Goal: Task Accomplishment & Management: Complete application form

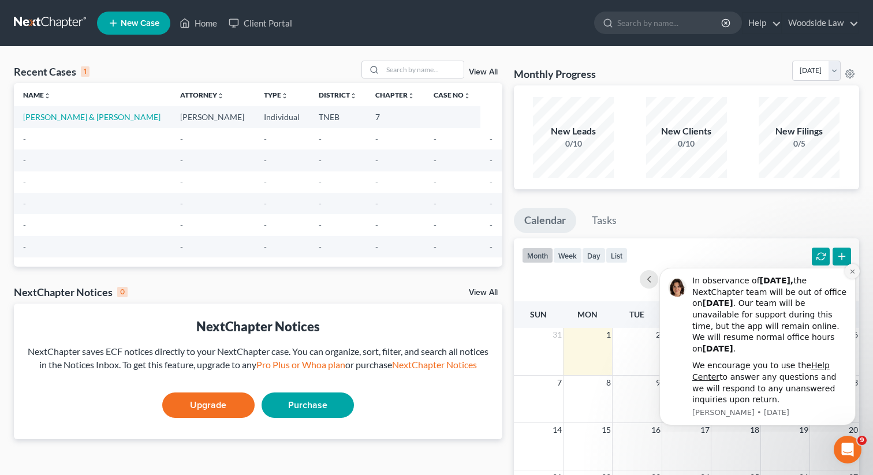
click at [849, 268] on icon "Dismiss notification" at bounding box center [852, 271] width 6 height 6
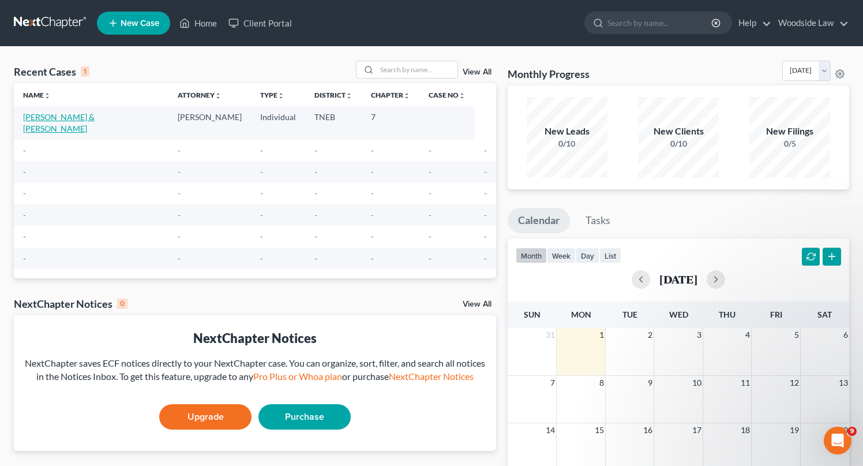
click at [74, 119] on link "[PERSON_NAME] & [PERSON_NAME]" at bounding box center [59, 122] width 72 height 21
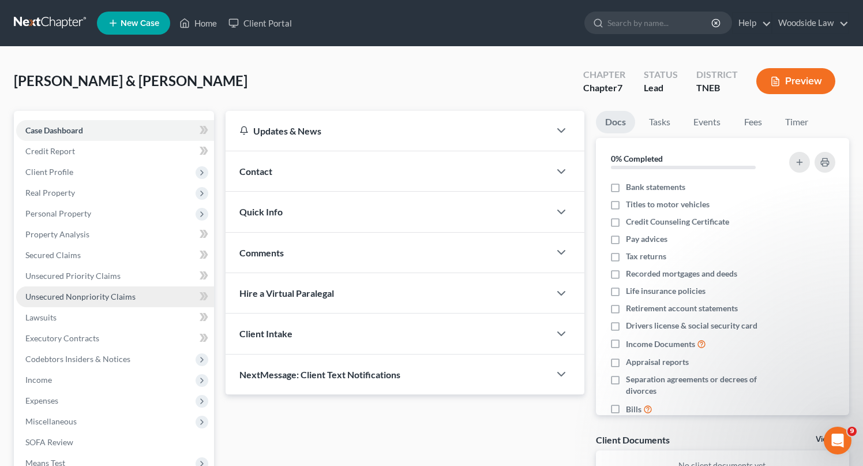
click at [92, 297] on span "Unsecured Nonpriority Claims" at bounding box center [80, 296] width 110 height 10
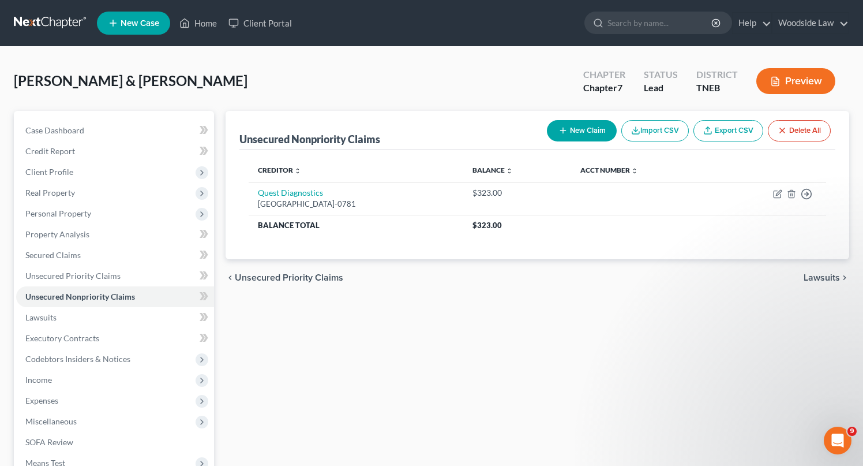
click at [594, 129] on button "New Claim" at bounding box center [582, 130] width 70 height 21
select select "2"
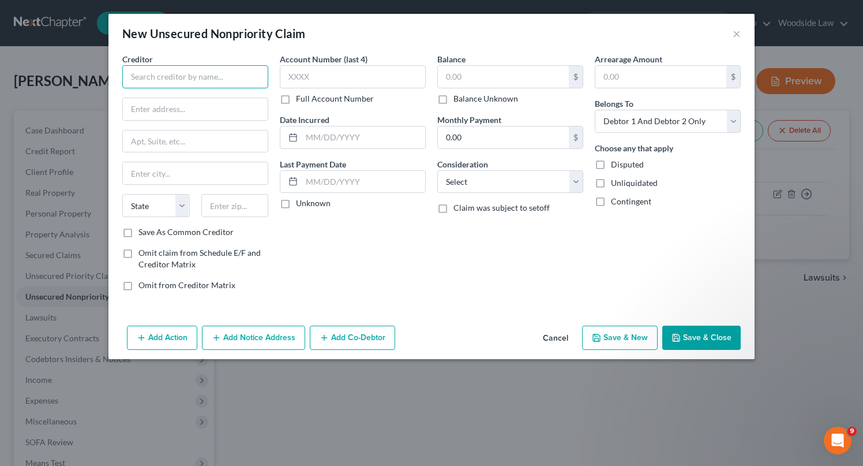
click at [181, 70] on input "text" at bounding box center [195, 76] width 146 height 23
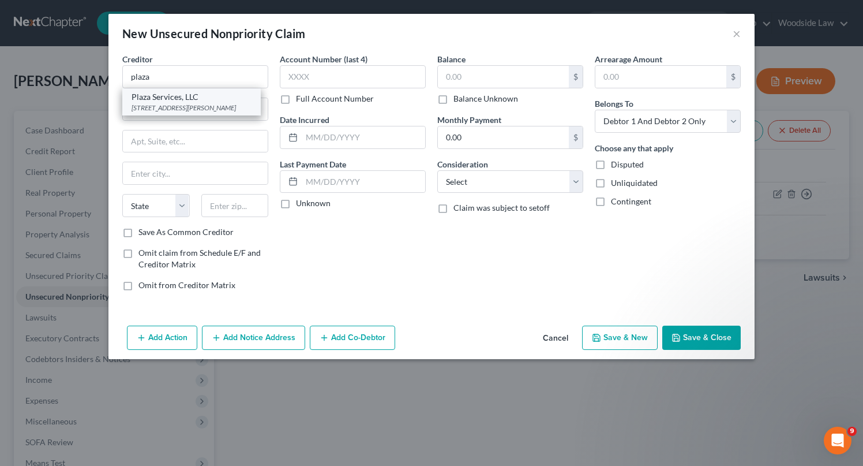
click at [192, 113] on div "[STREET_ADDRESS][PERSON_NAME]" at bounding box center [192, 108] width 120 height 10
type input "Plaza Services, LLC"
type input "[STREET_ADDRESS][PERSON_NAME]"
type input "Suite 110"
type input "[GEOGRAPHIC_DATA]"
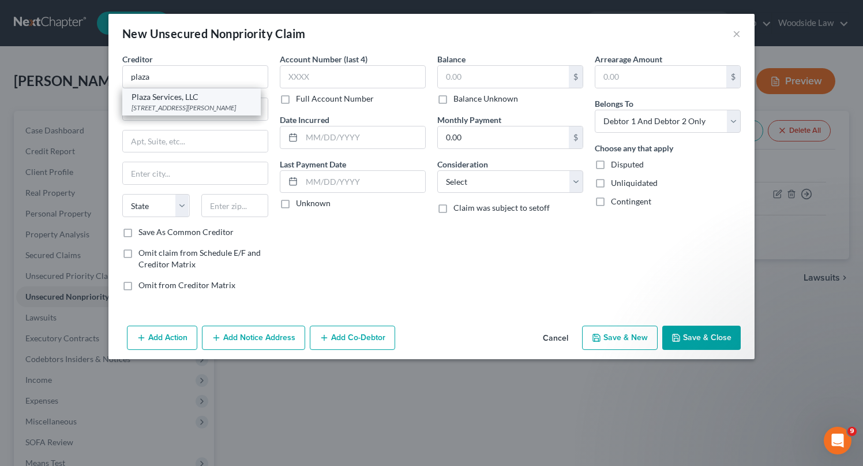
select select "10"
type input "30328"
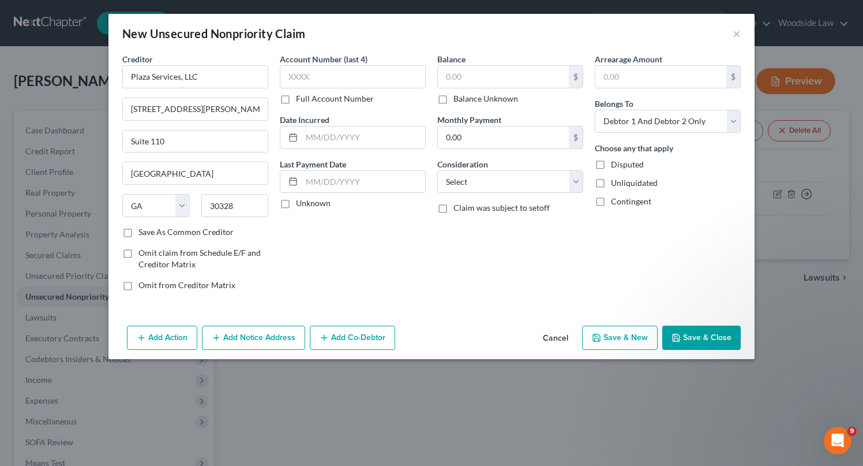
click at [4, 177] on div "New Unsecured Nonpriority Claim × Creditor * Plaza Services, LLC [STREET_ADDRES…" at bounding box center [431, 233] width 863 height 466
click at [338, 137] on input "text" at bounding box center [364, 137] width 124 height 22
type input "2023"
click at [466, 81] on input "text" at bounding box center [503, 77] width 131 height 22
type input "1,930"
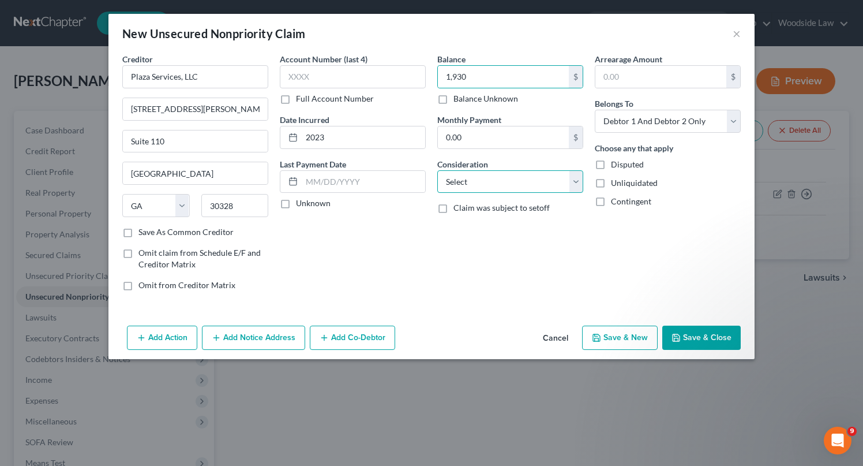
click at [554, 180] on select "Select Cable / Satellite Services Collection Agency Credit Card Debt Debt Couns…" at bounding box center [511, 181] width 146 height 23
select select "1"
click at [438, 170] on select "Select Cable / Satellite Services Collection Agency Credit Card Debt Debt Couns…" at bounding box center [511, 181] width 146 height 23
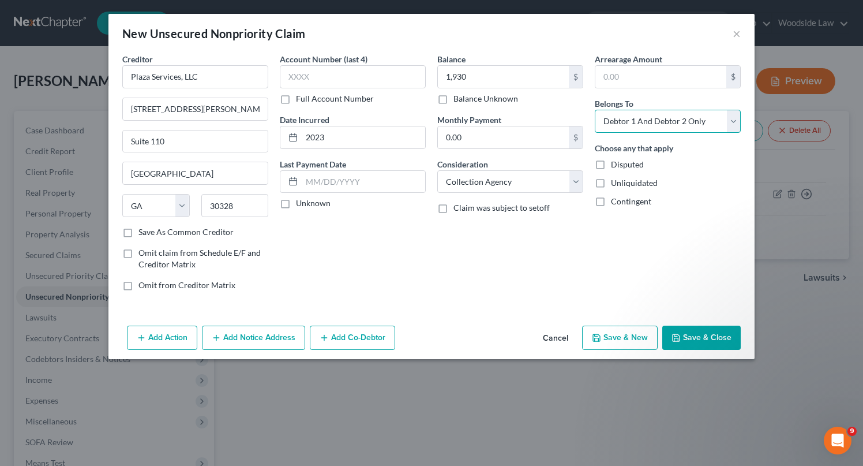
click at [685, 124] on select "Select Debtor 1 Only Debtor 2 Only Debtor 1 And Debtor 2 Only At Least One Of T…" at bounding box center [668, 121] width 146 height 23
select select "0"
click at [595, 110] on select "Select Debtor 1 Only Debtor 2 Only Debtor 1 And Debtor 2 Only At Least One Of T…" at bounding box center [668, 121] width 146 height 23
click at [617, 335] on button "Save & New" at bounding box center [620, 338] width 76 height 24
type input "1,930.00"
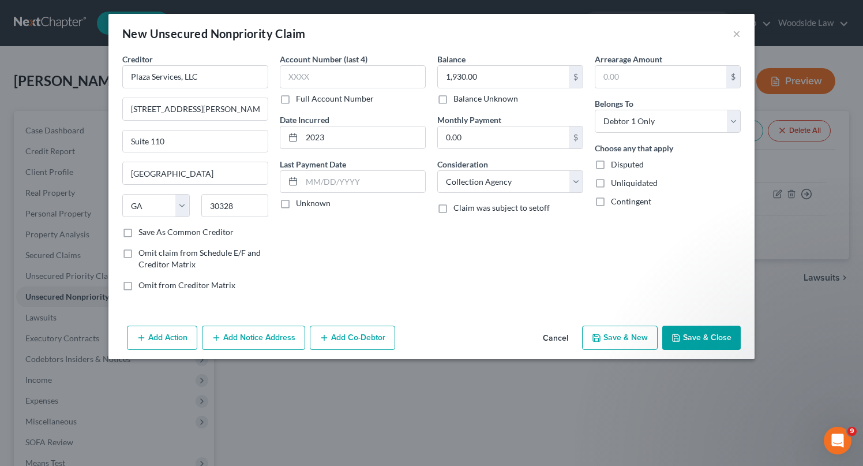
select select "2"
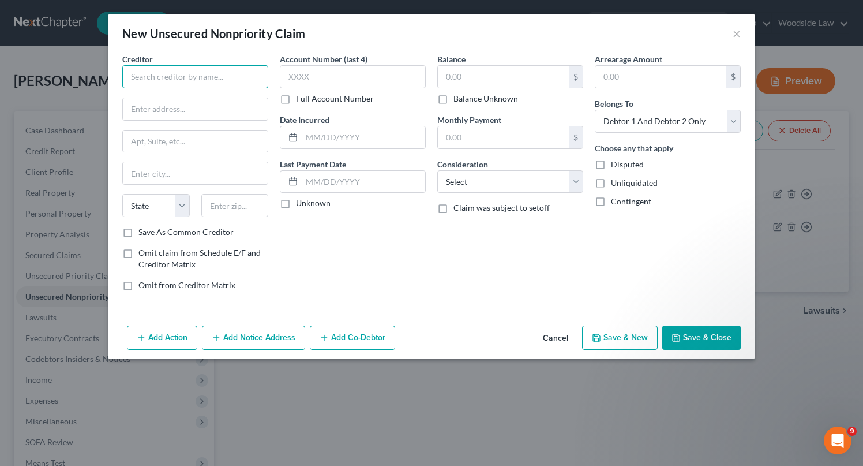
click at [230, 77] on input "text" at bounding box center [195, 76] width 146 height 23
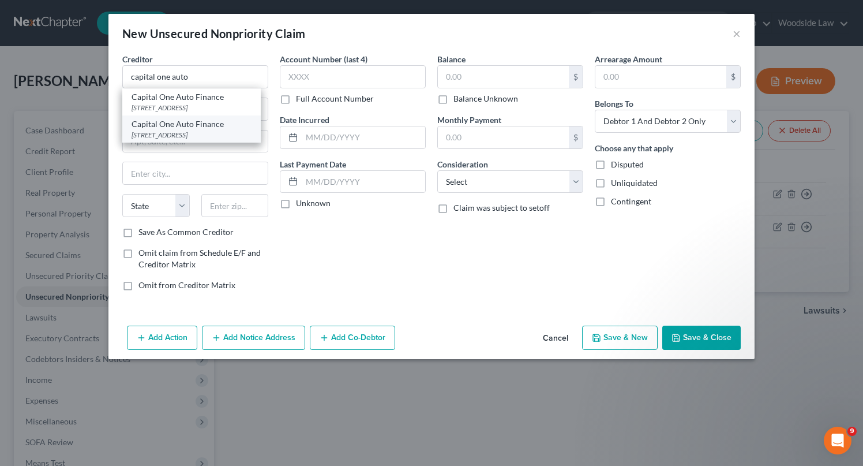
click at [226, 134] on div "[STREET_ADDRESS]" at bounding box center [192, 135] width 120 height 10
type input "Capital One Auto Finance"
type input "PO Box 259407"
type input "Plano"
select select "45"
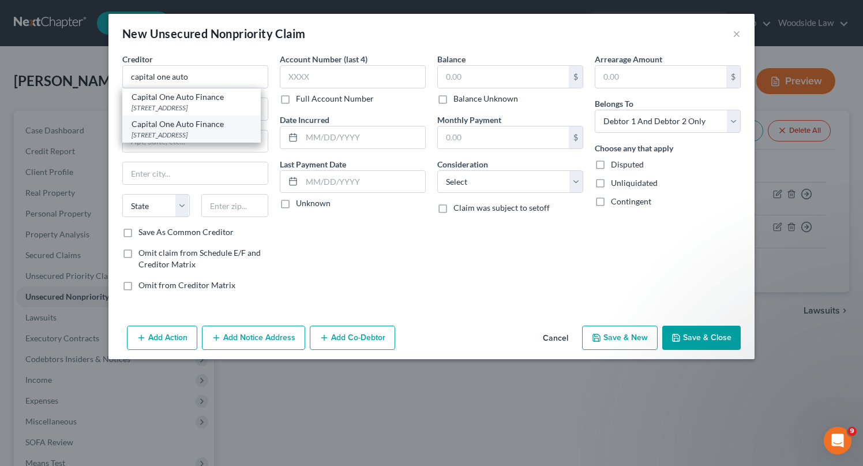
type input "75025"
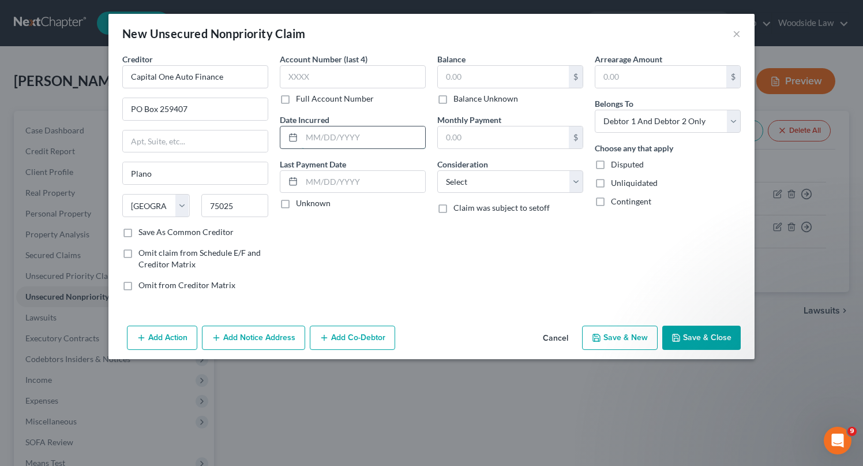
click at [361, 138] on input "text" at bounding box center [364, 137] width 124 height 22
type input "2023"
click at [495, 77] on input "text" at bounding box center [503, 77] width 131 height 22
type input "5,074"
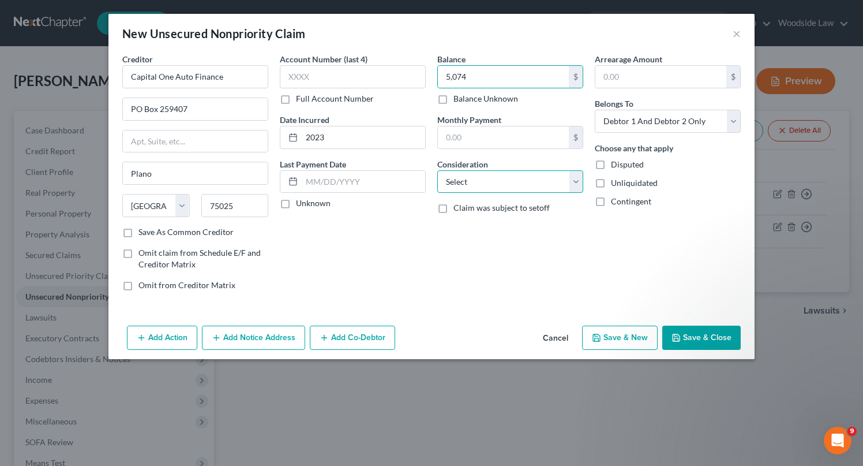
click at [519, 171] on select "Select Cable / Satellite Services Collection Agency Credit Card Debt Debt Couns…" at bounding box center [511, 181] width 146 height 23
select select "4"
click at [438, 170] on select "Select Cable / Satellite Services Collection Agency Credit Card Debt Debt Couns…" at bounding box center [511, 181] width 146 height 23
click at [633, 338] on button "Save & New" at bounding box center [620, 338] width 76 height 24
select select "2"
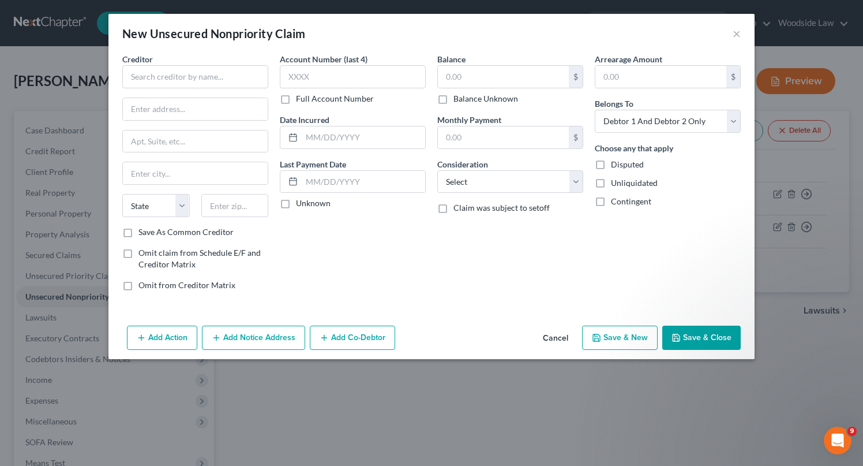
type input "5,074.00"
type input "0.00"
click at [197, 79] on input "text" at bounding box center [195, 76] width 146 height 23
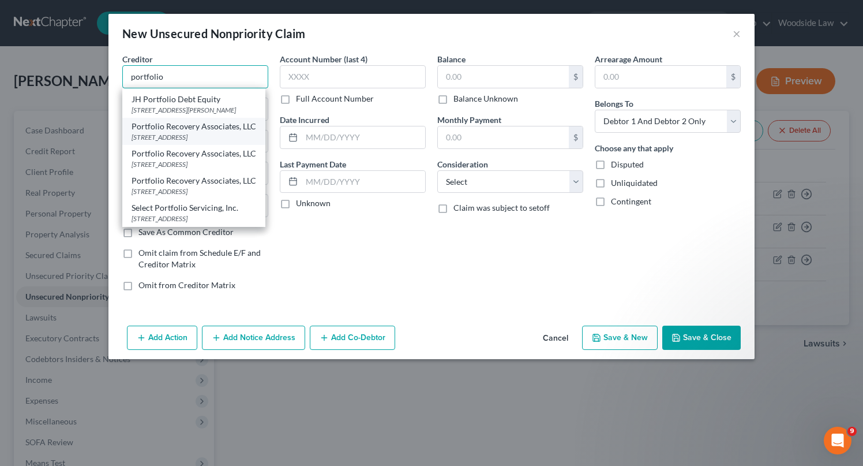
scroll to position [207, 0]
click at [214, 140] on div "[STREET_ADDRESS]" at bounding box center [194, 137] width 125 height 10
type input "Portfolio Recovery Associates, LLC"
type input "[STREET_ADDRESS]"
type input "Suite 100"
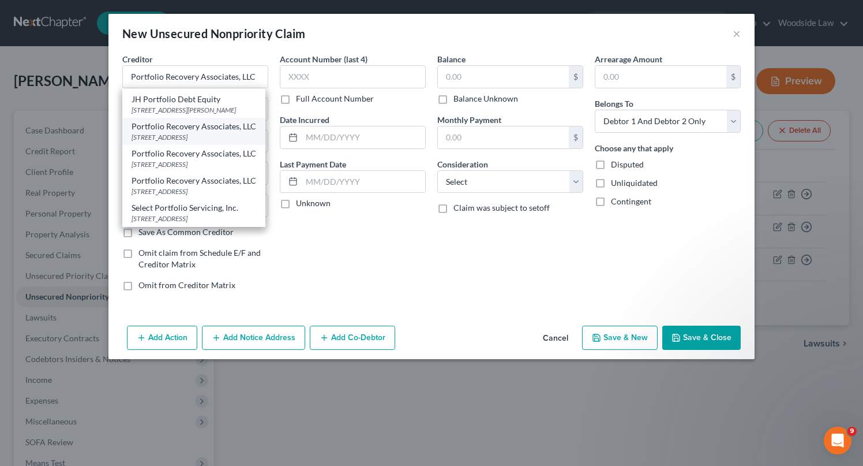
type input "[GEOGRAPHIC_DATA]"
select select "48"
type input "23502"
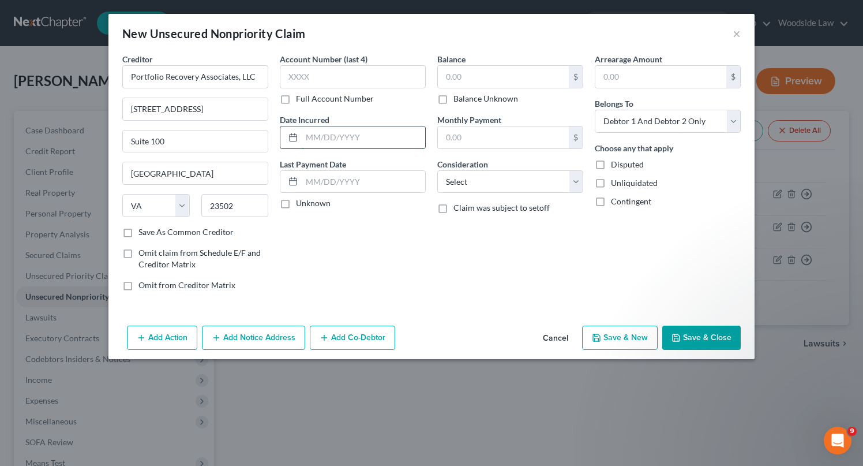
click at [379, 140] on input "text" at bounding box center [364, 137] width 124 height 22
type input "2023"
click at [521, 72] on input "text" at bounding box center [503, 77] width 131 height 22
type input "415"
click at [539, 199] on div "Balance 415.00 $ Balance Unknown Balance Undetermined 415 $ Balance Unknown Mon…" at bounding box center [511, 176] width 158 height 247
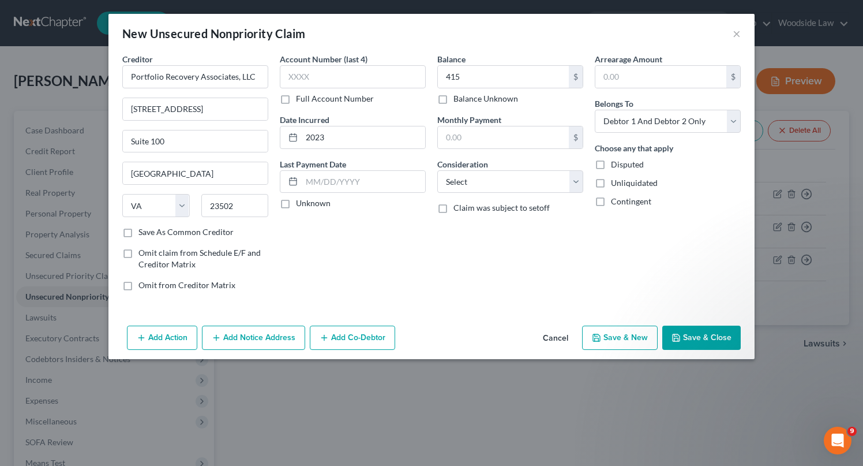
click at [539, 194] on div "Balance 415.00 $ Balance Unknown Balance Undetermined 415 $ Balance Unknown Mon…" at bounding box center [511, 176] width 158 height 247
click at [539, 193] on div "Balance 415.00 $ Balance Unknown Balance Undetermined 415 $ Balance Unknown Mon…" at bounding box center [511, 176] width 158 height 247
click at [539, 187] on select "Select Cable / Satellite Services Collection Agency Credit Card Debt Debt Couns…" at bounding box center [511, 181] width 146 height 23
select select "1"
click at [438, 170] on select "Select Cable / Satellite Services Collection Agency Credit Card Debt Debt Couns…" at bounding box center [511, 181] width 146 height 23
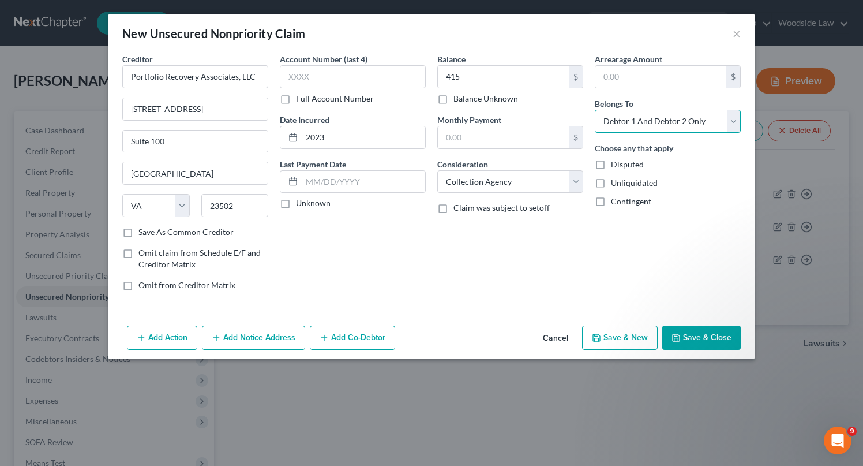
click at [649, 129] on select "Select Debtor 1 Only Debtor 2 Only Debtor 1 And Debtor 2 Only At Least One Of T…" at bounding box center [668, 121] width 146 height 23
select select "0"
click at [595, 110] on select "Select Debtor 1 Only Debtor 2 Only Debtor 1 And Debtor 2 Only At Least One Of T…" at bounding box center [668, 121] width 146 height 23
click at [629, 335] on button "Save & New" at bounding box center [620, 338] width 76 height 24
select select "2"
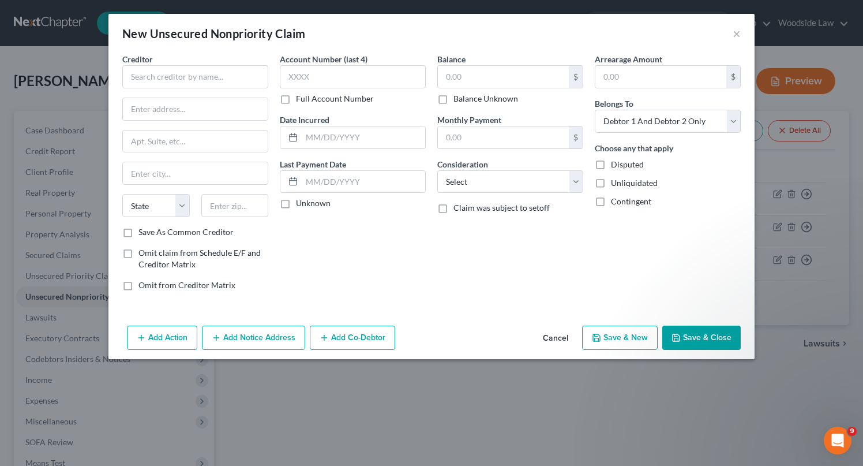
type input "415.00"
type input "0.00"
click at [568, 339] on button "Cancel" at bounding box center [556, 338] width 44 height 23
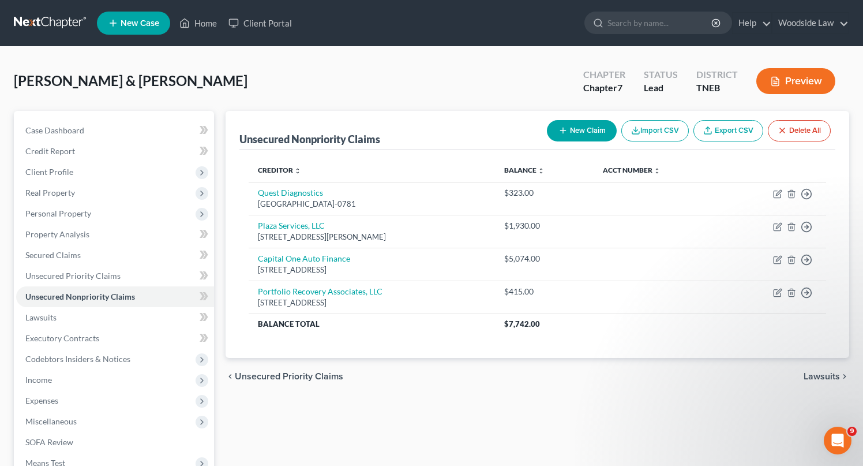
click at [579, 123] on button "New Claim" at bounding box center [582, 130] width 70 height 21
select select "2"
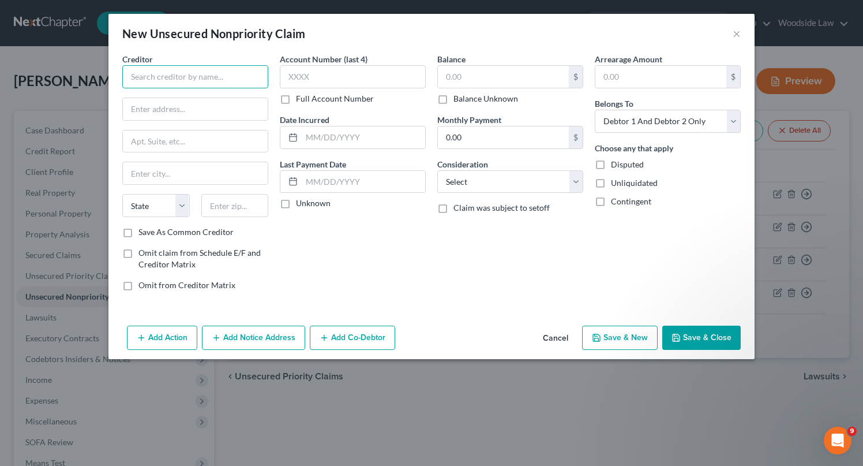
click at [195, 80] on input "text" at bounding box center [195, 76] width 146 height 23
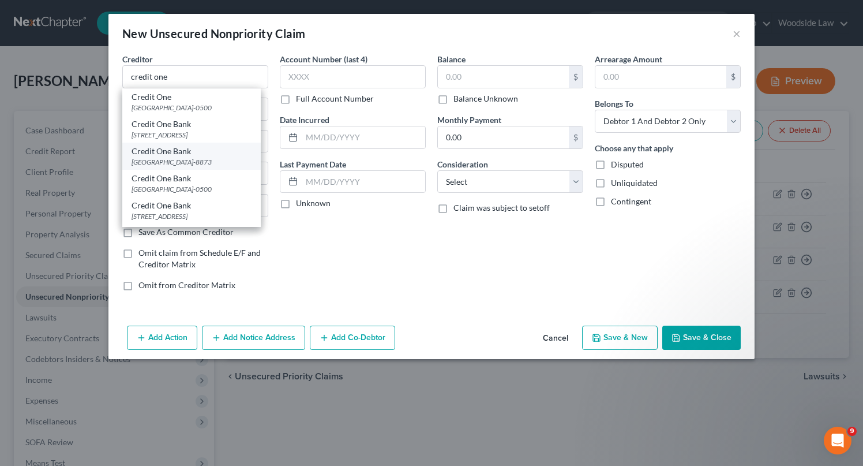
click at [204, 157] on div "Credit One Bank" at bounding box center [192, 151] width 120 height 12
type input "Credit One Bank"
type input "PO Box 98873"
type input "[GEOGRAPHIC_DATA]"
select select "31"
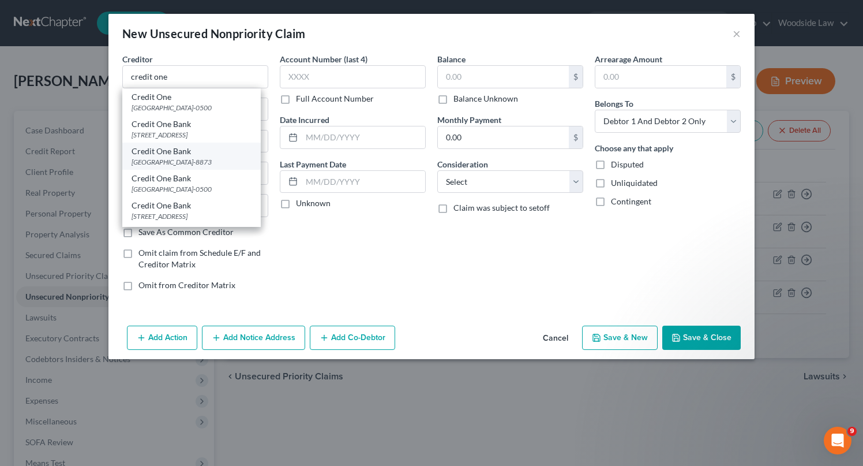
type input "89193-8873"
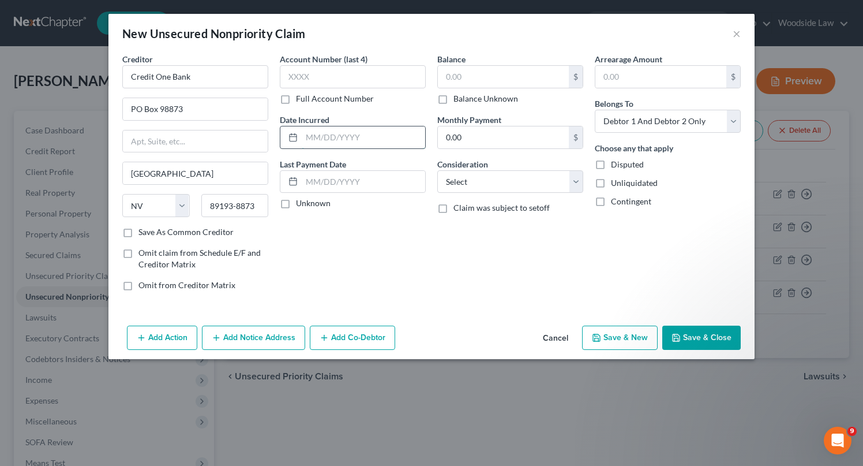
click at [377, 143] on input "text" at bounding box center [364, 137] width 124 height 22
type input "2025"
click at [496, 70] on input "text" at bounding box center [503, 77] width 131 height 22
type input "268"
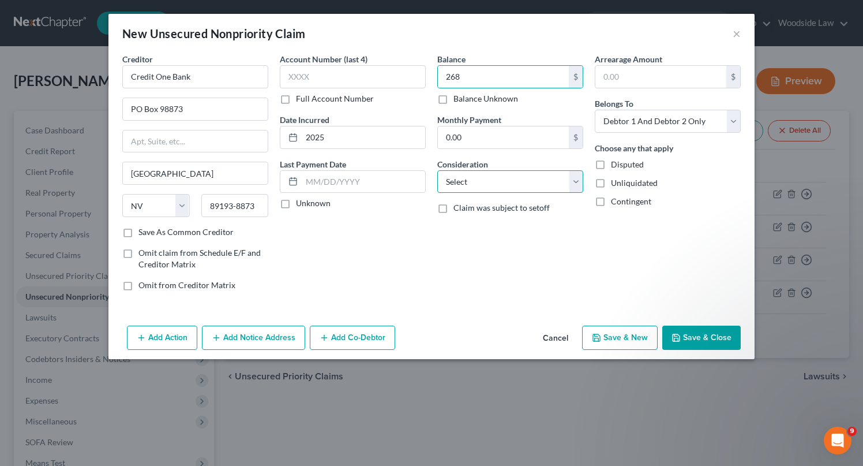
click at [551, 178] on select "Select Cable / Satellite Services Collection Agency Credit Card Debt Debt Couns…" at bounding box center [511, 181] width 146 height 23
select select "2"
click at [438, 170] on select "Select Cable / Satellite Services Collection Agency Credit Card Debt Debt Couns…" at bounding box center [511, 181] width 146 height 23
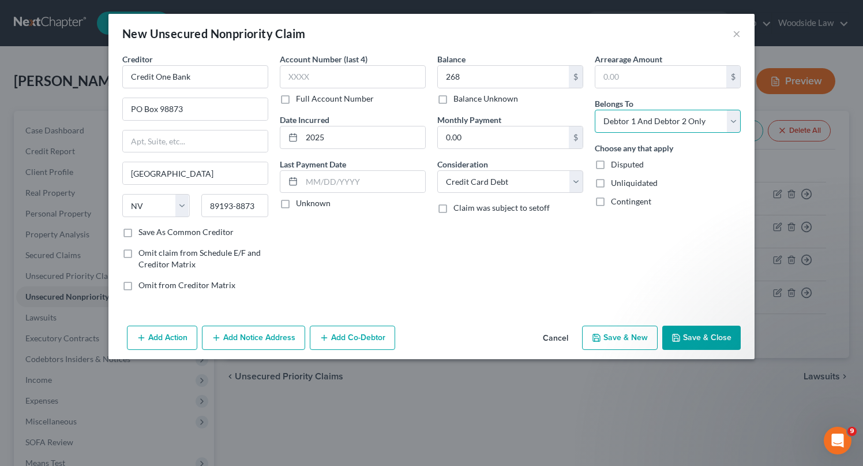
click at [647, 119] on select "Select Debtor 1 Only Debtor 2 Only Debtor 1 And Debtor 2 Only At Least One Of T…" at bounding box center [668, 121] width 146 height 23
select select "0"
click at [595, 110] on select "Select Debtor 1 Only Debtor 2 Only Debtor 1 And Debtor 2 Only At Least One Of T…" at bounding box center [668, 121] width 146 height 23
click at [627, 344] on button "Save & New" at bounding box center [620, 338] width 76 height 24
select select "2"
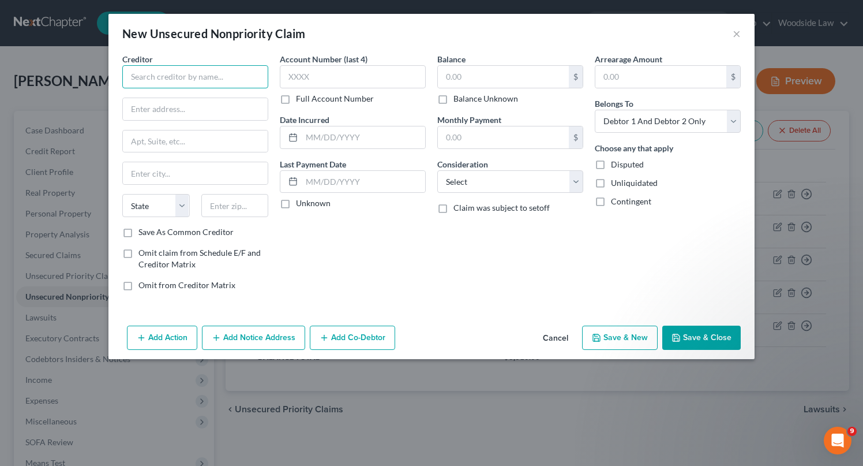
click at [219, 68] on input "text" at bounding box center [195, 76] width 146 height 23
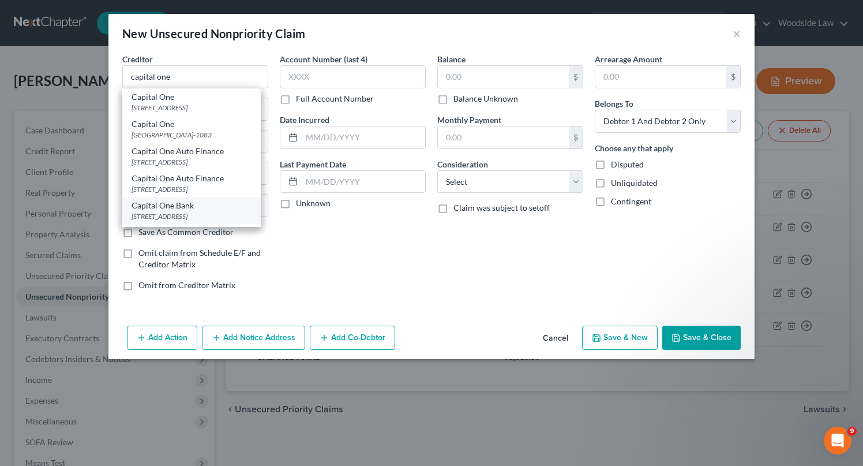
click at [204, 201] on div "Capital One Bank" at bounding box center [192, 206] width 120 height 12
type input "Capital One Bank"
type input "PO Box 31293"
type input "[GEOGRAPHIC_DATA]"
select select "46"
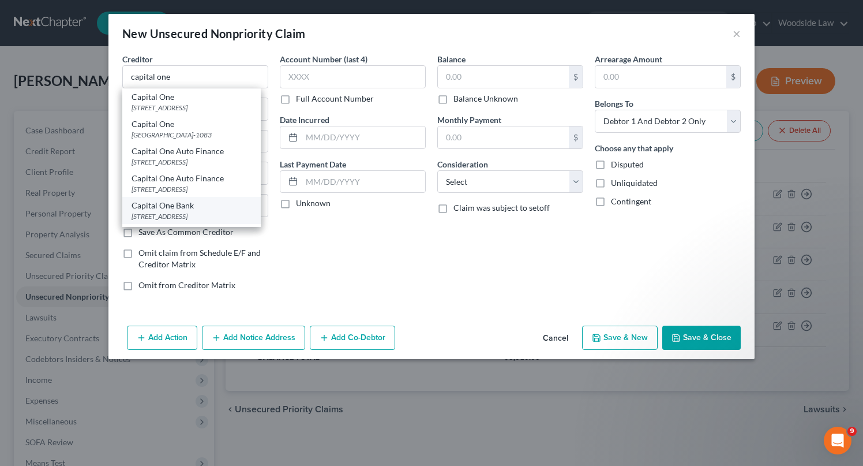
type input "84131"
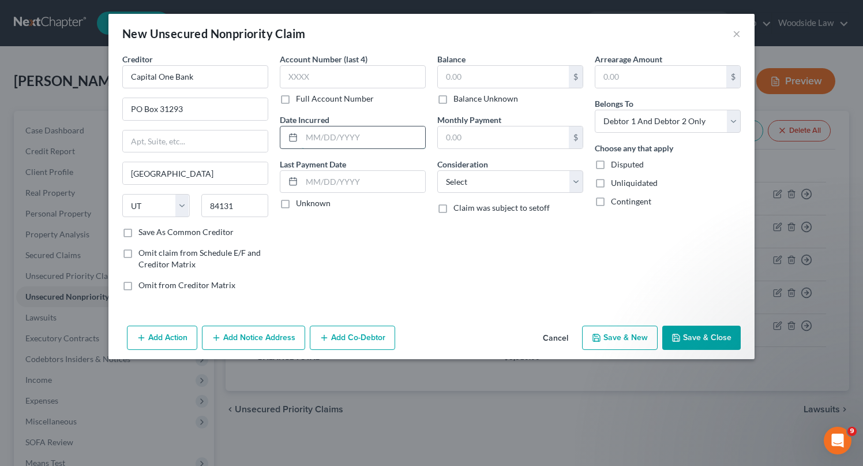
click at [365, 142] on input "text" at bounding box center [364, 137] width 124 height 22
type input "2021"
click at [481, 74] on input "text" at bounding box center [503, 77] width 131 height 22
type input "476"
click at [545, 181] on select "Select Cable / Satellite Services Collection Agency Credit Card Debt Debt Couns…" at bounding box center [511, 181] width 146 height 23
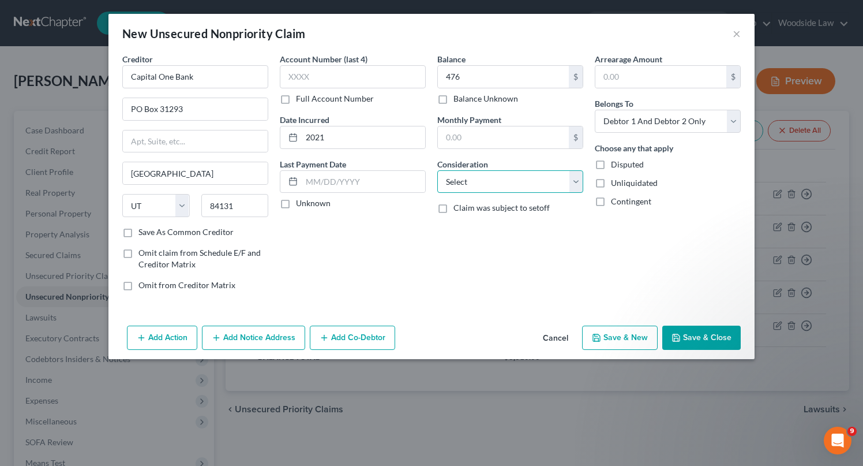
select select "2"
click at [438, 170] on select "Select Cable / Satellite Services Collection Agency Credit Card Debt Debt Couns…" at bounding box center [511, 181] width 146 height 23
click at [705, 121] on select "Select Debtor 1 Only Debtor 2 Only Debtor 1 And Debtor 2 Only At Least One Of T…" at bounding box center [668, 121] width 146 height 23
select select "0"
click at [595, 110] on select "Select Debtor 1 Only Debtor 2 Only Debtor 1 And Debtor 2 Only At Least One Of T…" at bounding box center [668, 121] width 146 height 23
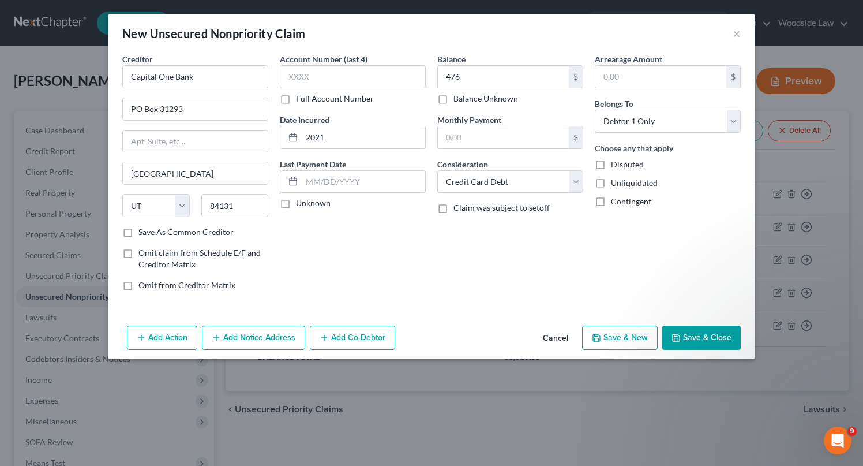
click at [617, 336] on button "Save & New" at bounding box center [620, 338] width 76 height 24
select select "2"
type input "476.00"
type input "0.00"
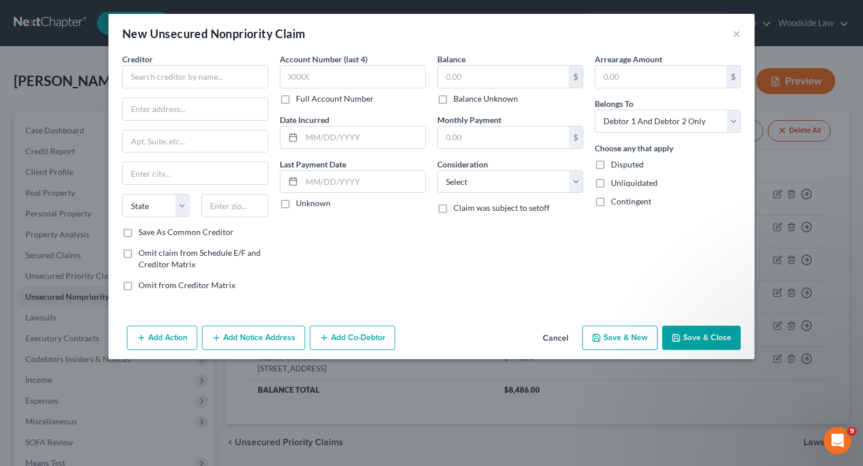
click at [562, 334] on button "Cancel" at bounding box center [556, 338] width 44 height 23
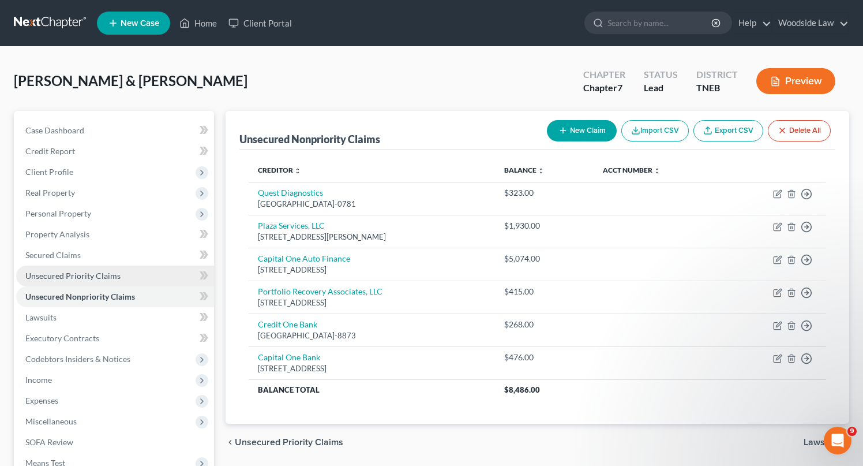
click at [89, 278] on span "Unsecured Priority Claims" at bounding box center [72, 276] width 95 height 10
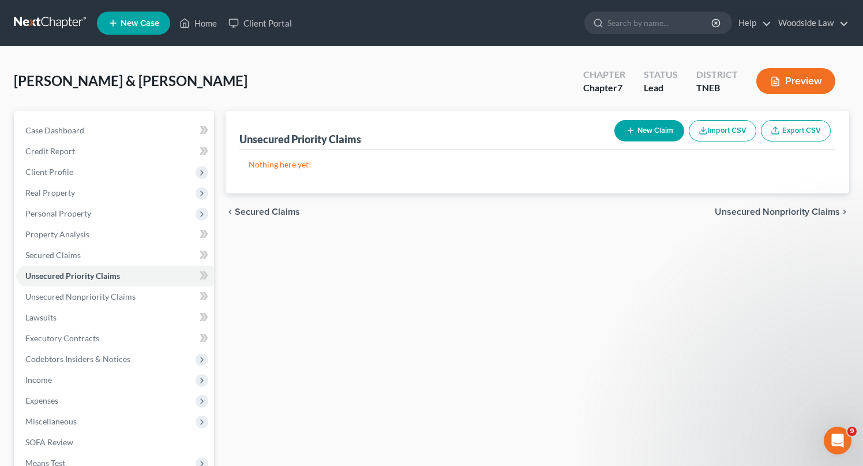
click at [653, 126] on button "New Claim" at bounding box center [650, 130] width 70 height 21
select select "2"
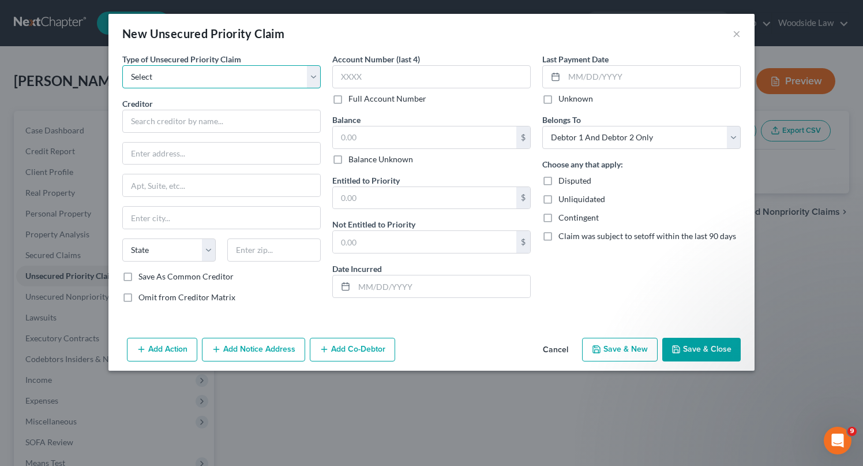
click at [196, 74] on select "Select Taxes & Other Government Units Domestic Support Obligations Extensions o…" at bounding box center [221, 76] width 199 height 23
select select "1"
click at [122, 65] on select "Select Taxes & Other Government Units Domestic Support Obligations Extensions o…" at bounding box center [221, 76] width 199 height 23
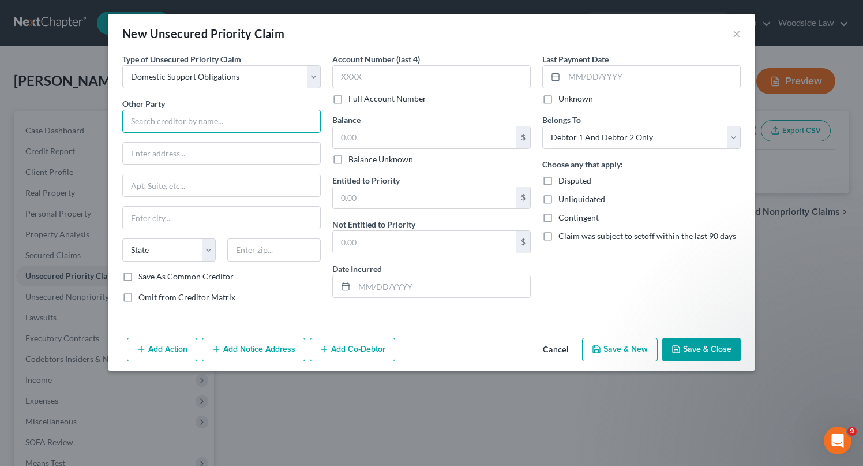
click at [208, 126] on input "text" at bounding box center [221, 121] width 199 height 23
type input "[PERSON_NAME]"
click at [139, 298] on label "Omit from Creditor Matrix" at bounding box center [187, 297] width 97 height 12
click at [143, 298] on input "Omit from Creditor Matrix" at bounding box center [147, 295] width 8 height 8
checkbox input "true"
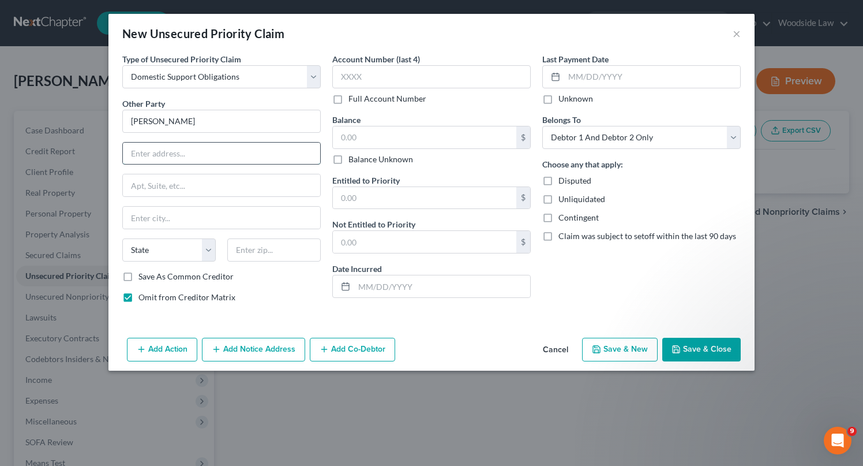
click at [192, 151] on input "text" at bounding box center [221, 154] width 197 height 22
type input "f"
type input "[STREET_ADDRESS]"
type input "Apt 3209"
type input "37912"
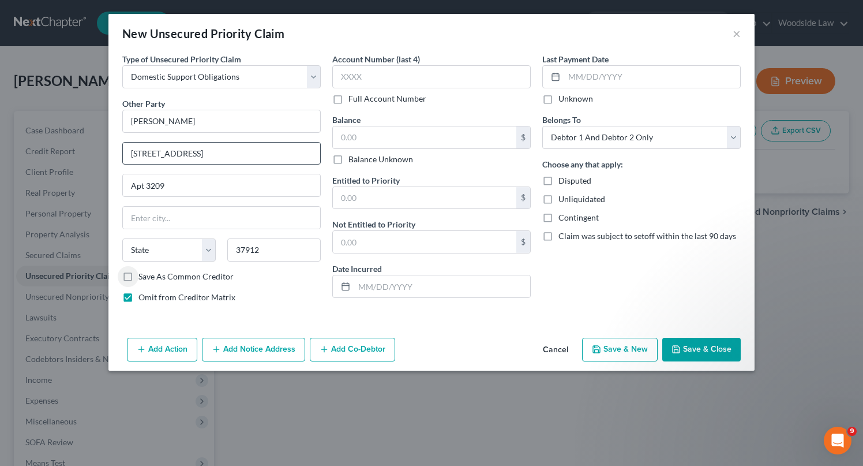
type input "[GEOGRAPHIC_DATA]"
select select "44"
click at [455, 136] on input "text" at bounding box center [425, 137] width 184 height 22
type input "0.00"
click at [693, 132] on select "Select Debtor 1 Only Debtor 2 Only Debtor 1 And Debtor 2 Only At Least One Of T…" at bounding box center [642, 137] width 199 height 23
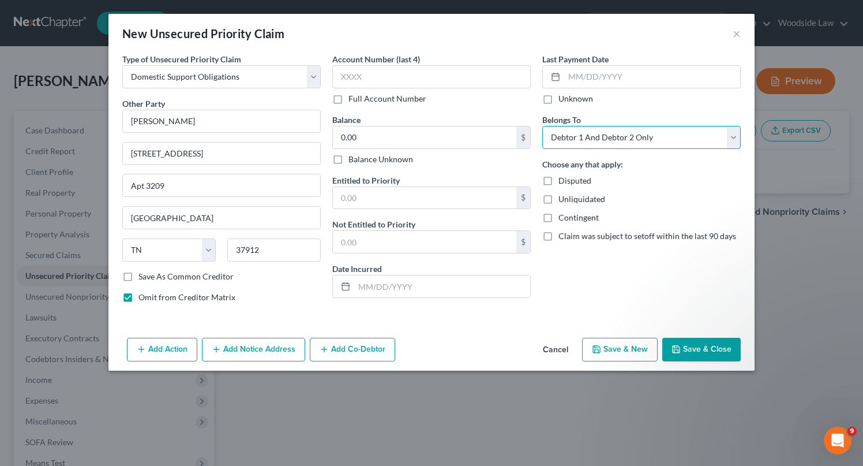
select select "0"
click at [543, 126] on select "Select Debtor 1 Only Debtor 2 Only Debtor 1 And Debtor 2 Only At Least One Of T…" at bounding box center [642, 137] width 199 height 23
click at [261, 344] on button "Add Notice Address" at bounding box center [253, 350] width 103 height 24
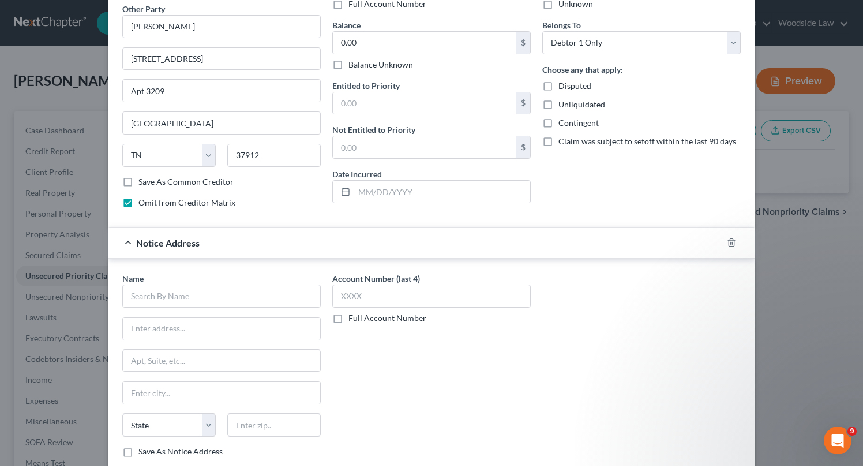
scroll to position [120, 0]
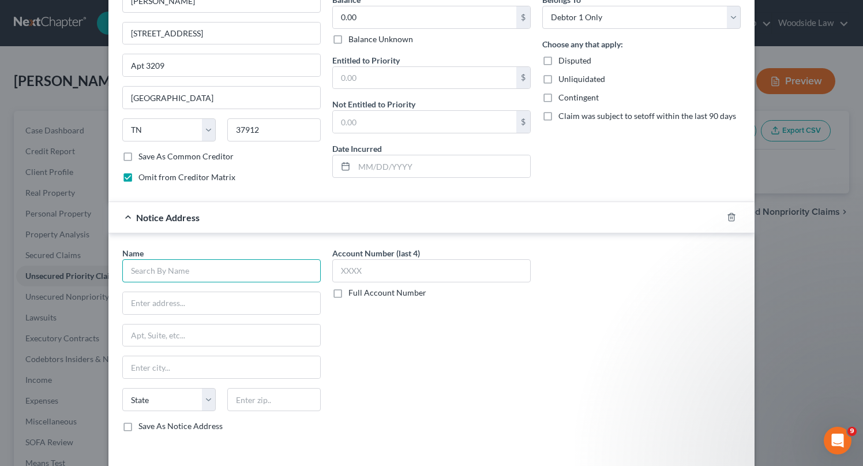
click at [208, 274] on input "text" at bounding box center [221, 270] width 199 height 23
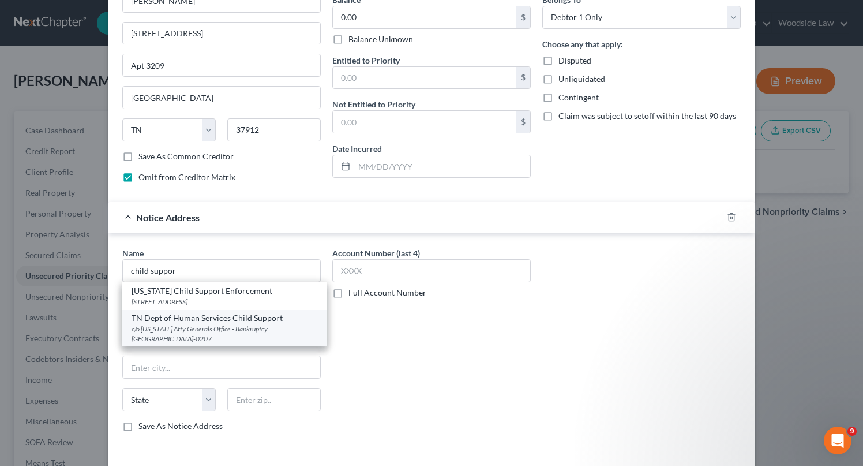
click at [210, 320] on div "TN Dept of Human Services Child Support" at bounding box center [225, 318] width 186 height 12
type input "TN Dept of Human Services Child Support"
type input "c/o [US_STATE] Atty Generals Office - Bankruptcy"
type input "PO Box 20207"
type input "[GEOGRAPHIC_DATA]"
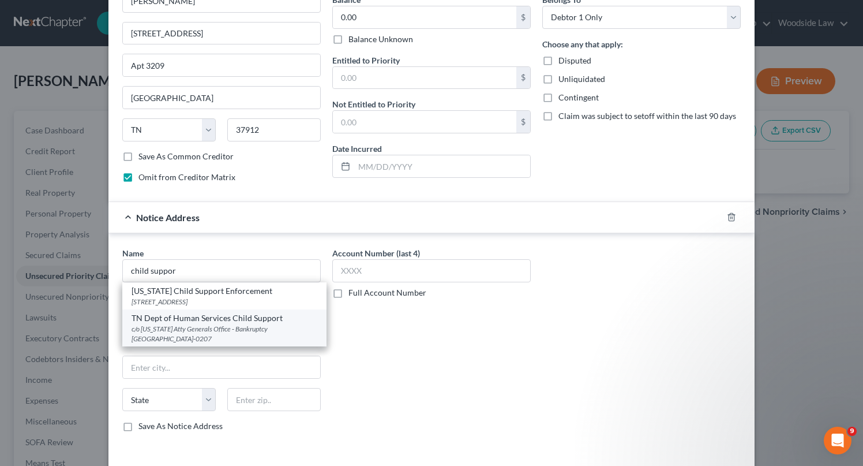
select select "44"
type input "37202-0207"
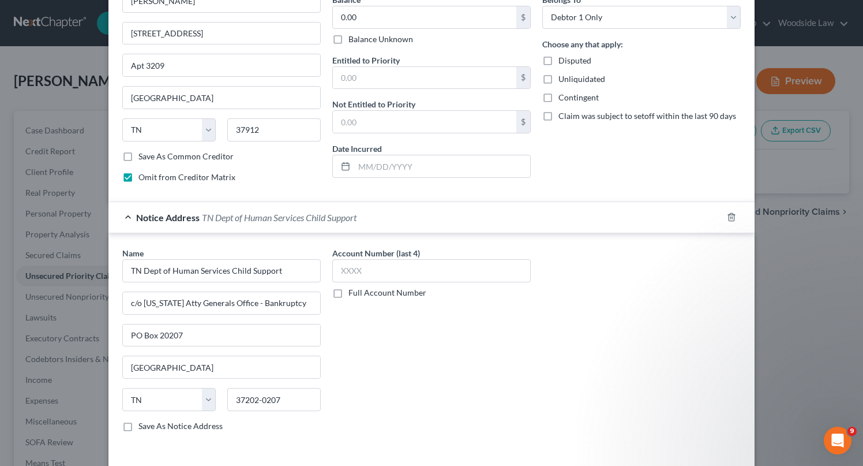
scroll to position [167, 0]
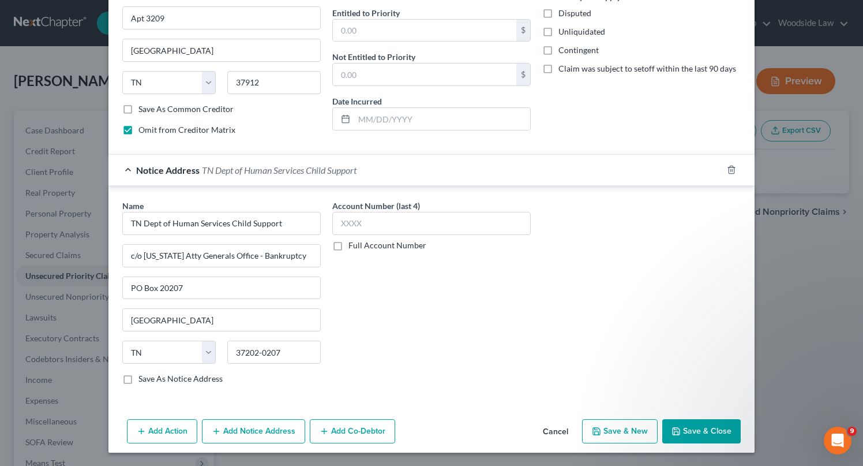
click at [711, 432] on button "Save & Close" at bounding box center [702, 431] width 78 height 24
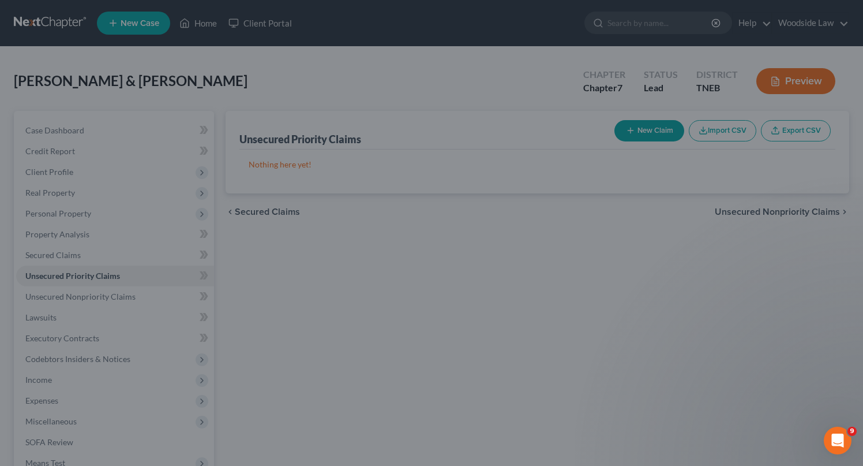
scroll to position [0, 0]
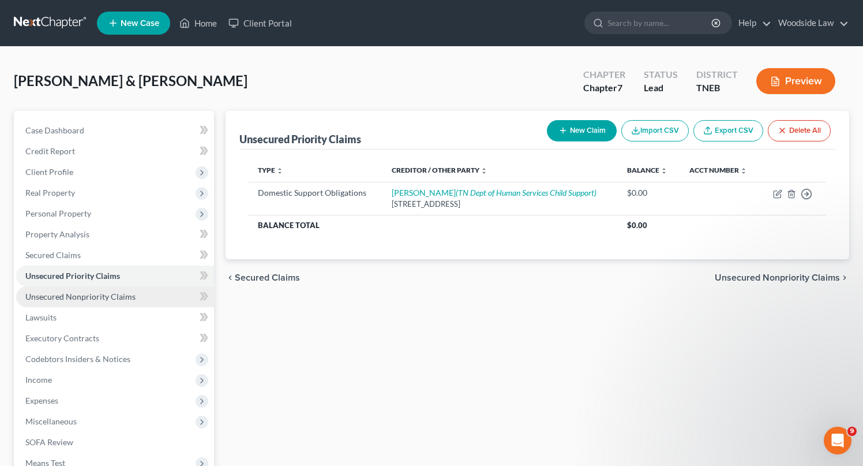
click at [113, 295] on span "Unsecured Nonpriority Claims" at bounding box center [80, 296] width 110 height 10
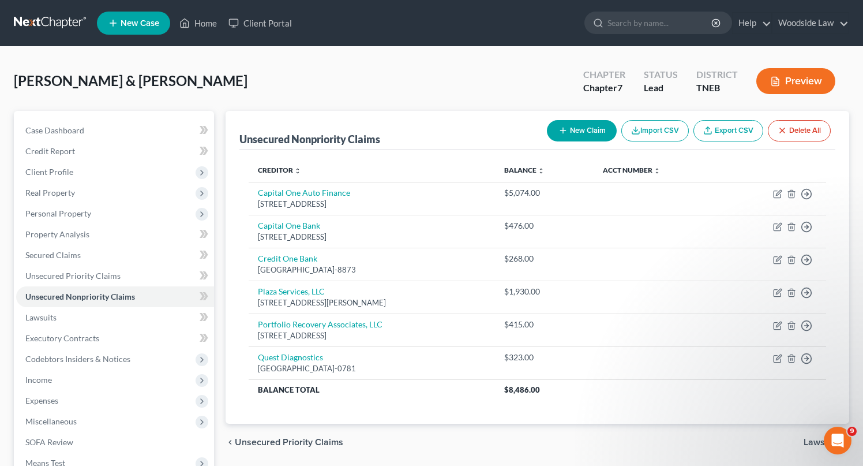
click at [584, 128] on button "New Claim" at bounding box center [582, 130] width 70 height 21
select select "2"
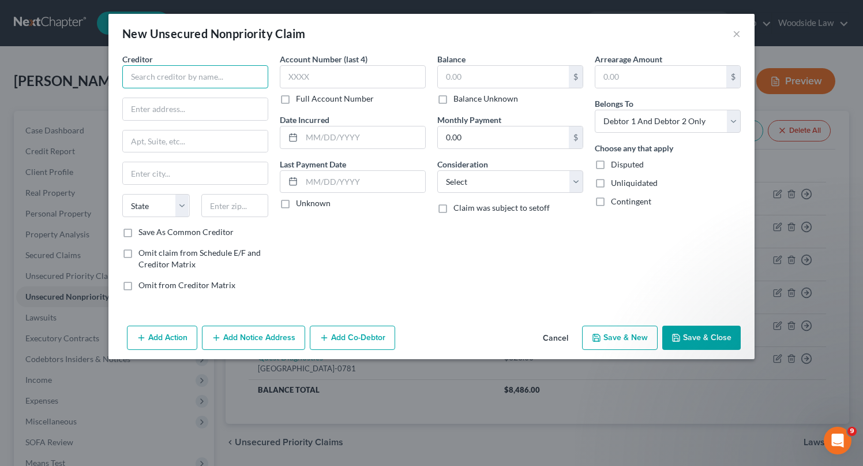
click at [237, 78] on input "text" at bounding box center [195, 76] width 146 height 23
type input "[US_STATE] Higher Education Loan"
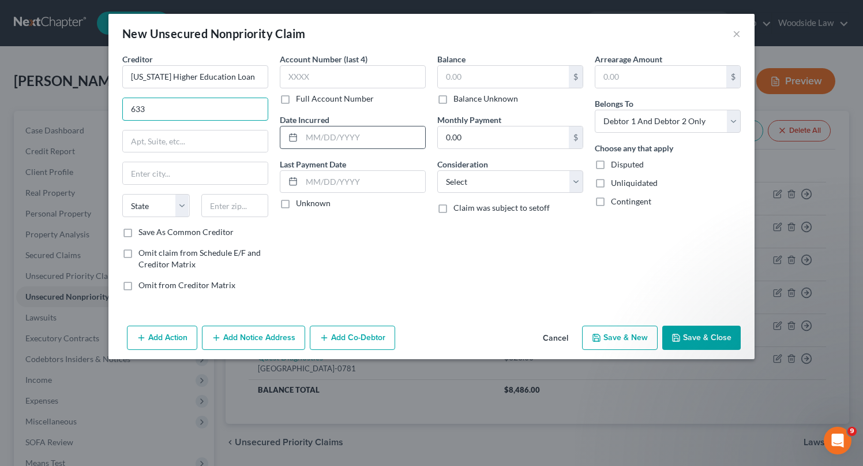
type input "[STREET_ADDRESS]"
click at [227, 204] on input "text" at bounding box center [235, 205] width 68 height 23
type input "63005"
type input "Chesterfield"
select select "26"
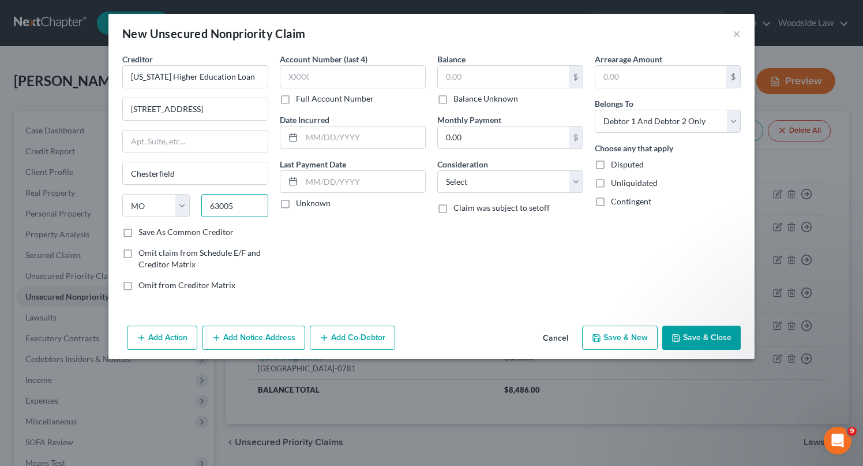
click at [250, 208] on input "63005" at bounding box center [235, 205] width 68 height 23
type input "63005-1243"
click at [364, 139] on input "text" at bounding box center [364, 137] width 124 height 22
type input "[DATE]-[DATE]"
click at [477, 70] on input "text" at bounding box center [503, 77] width 131 height 22
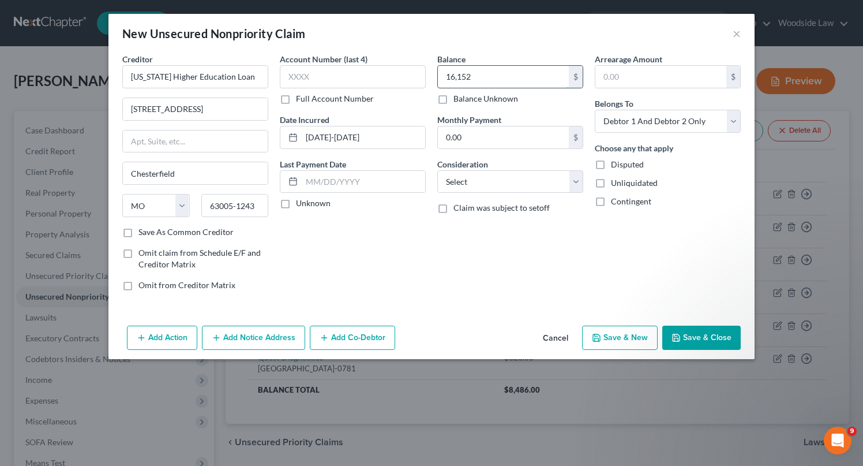
type input "16,152"
click at [561, 173] on select "Select Cable / Satellite Services Collection Agency Credit Card Debt Debt Couns…" at bounding box center [511, 181] width 146 height 23
select select "17"
click at [438, 170] on select "Select Cable / Satellite Services Collection Agency Credit Card Debt Debt Couns…" at bounding box center [511, 181] width 146 height 23
click at [719, 116] on select "Select Debtor 1 Only Debtor 2 Only Debtor 1 And Debtor 2 Only At Least One Of T…" at bounding box center [668, 121] width 146 height 23
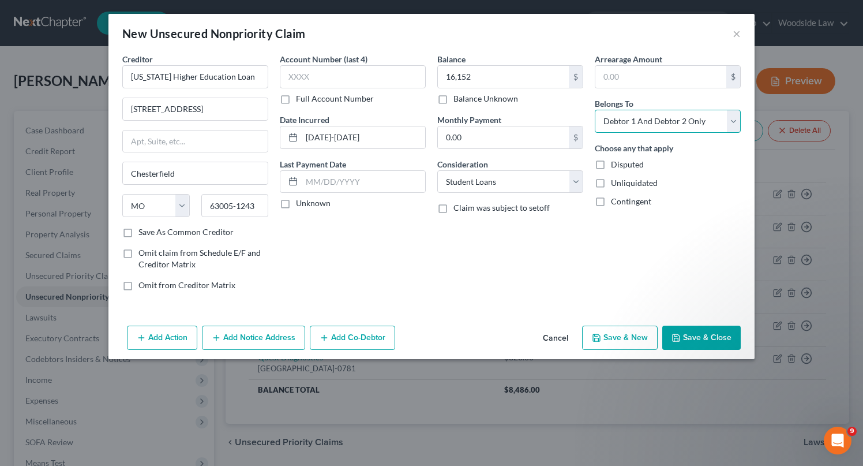
select select "0"
click at [595, 110] on select "Select Debtor 1 Only Debtor 2 Only Debtor 1 And Debtor 2 Only At Least One Of T…" at bounding box center [668, 121] width 146 height 23
click at [620, 335] on button "Save & New" at bounding box center [620, 338] width 76 height 24
select select "2"
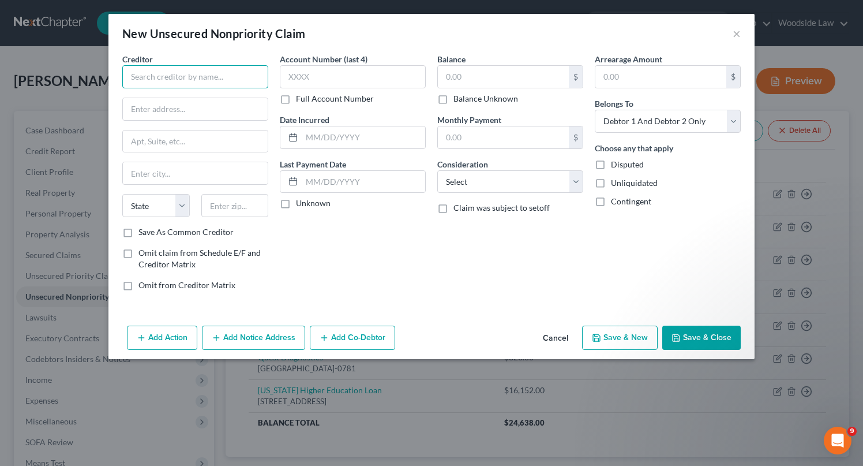
click at [230, 74] on input "text" at bounding box center [195, 76] width 146 height 23
type input "Little River MHP"
type input "c/o National Credit Systems Inc."
type input "[STREET_ADDRESS]"
type input "30349"
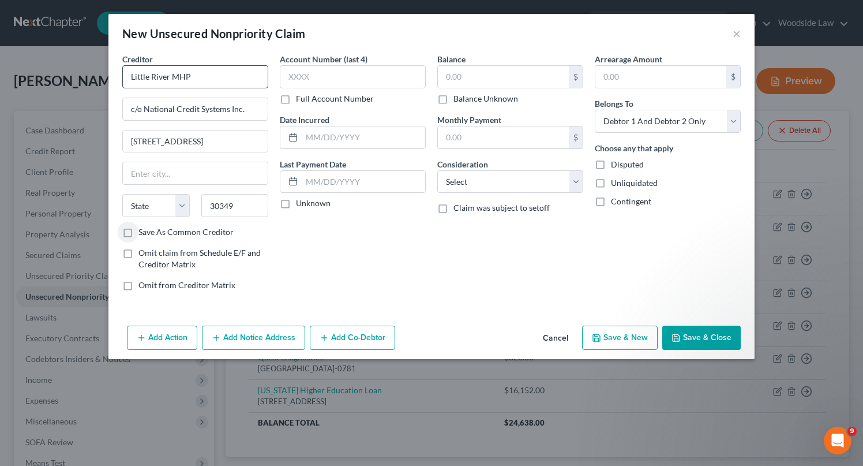
type input "[GEOGRAPHIC_DATA]"
select select "10"
click at [254, 205] on input "30349" at bounding box center [235, 205] width 68 height 23
type input "30349-2964"
click at [344, 136] on input "text" at bounding box center [364, 137] width 124 height 22
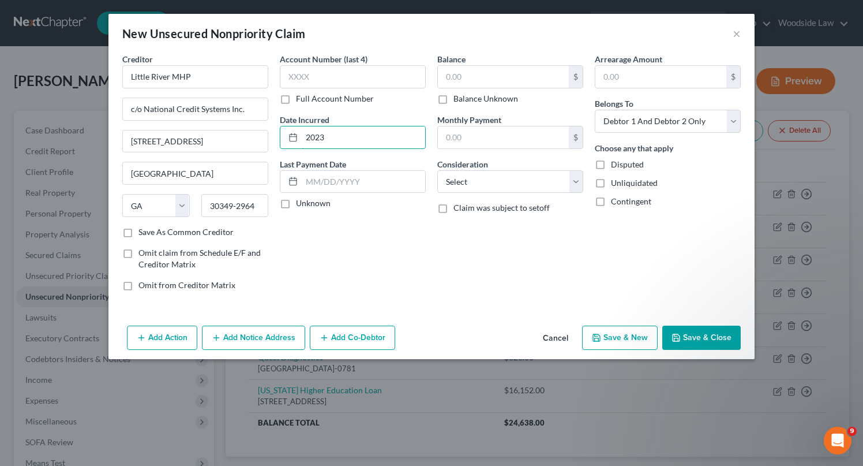
type input "2023"
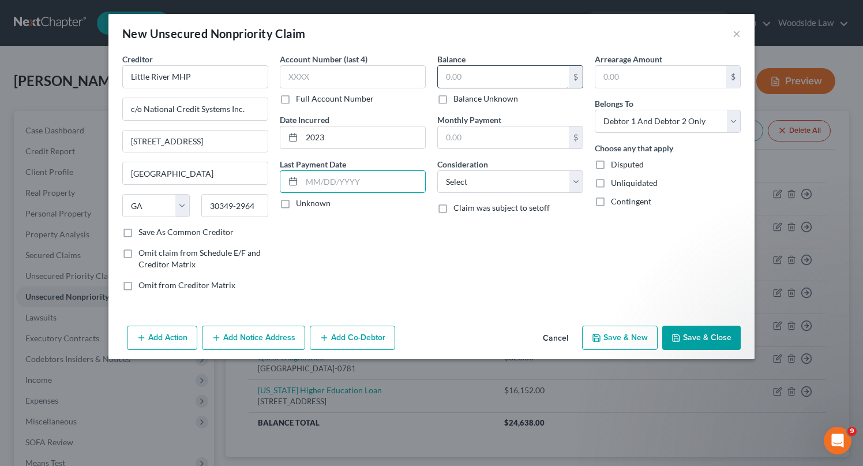
click at [495, 75] on input "text" at bounding box center [503, 77] width 131 height 22
type input "1,333"
click at [500, 177] on select "Select Cable / Satellite Services Collection Agency Credit Card Debt Debt Couns…" at bounding box center [511, 181] width 146 height 23
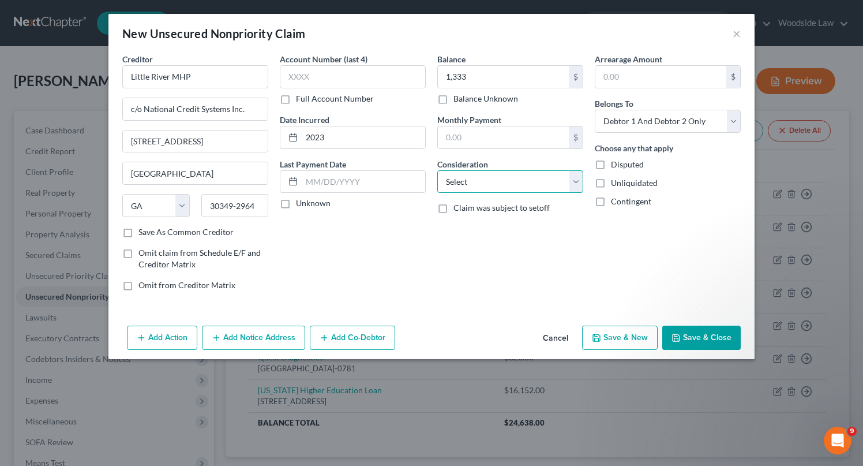
select select "14"
click at [438, 170] on select "Select Cable / Satellite Services Collection Agency Credit Card Debt Debt Couns…" at bounding box center [511, 181] width 146 height 23
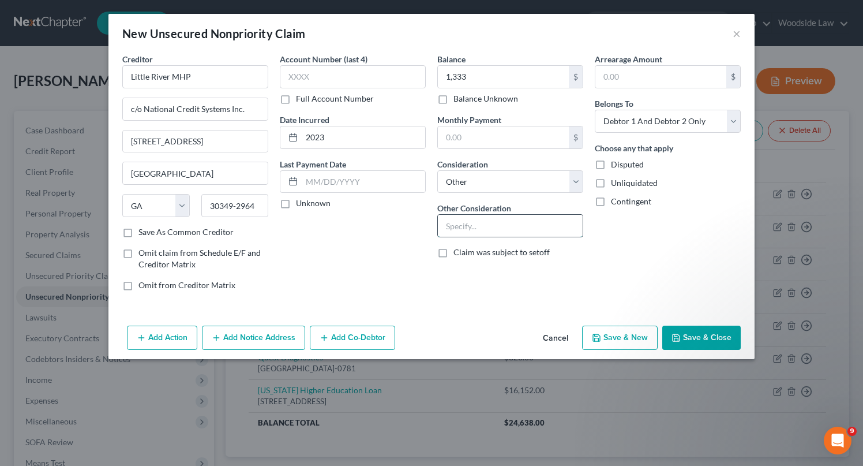
click at [491, 223] on input "text" at bounding box center [510, 226] width 145 height 22
type input "Rental/Lease"
click at [640, 122] on select "Select Debtor 1 Only Debtor 2 Only Debtor 1 And Debtor 2 Only At Least One Of T…" at bounding box center [668, 121] width 146 height 23
select select "0"
click at [595, 110] on select "Select Debtor 1 Only Debtor 2 Only Debtor 1 And Debtor 2 Only At Least One Of T…" at bounding box center [668, 121] width 146 height 23
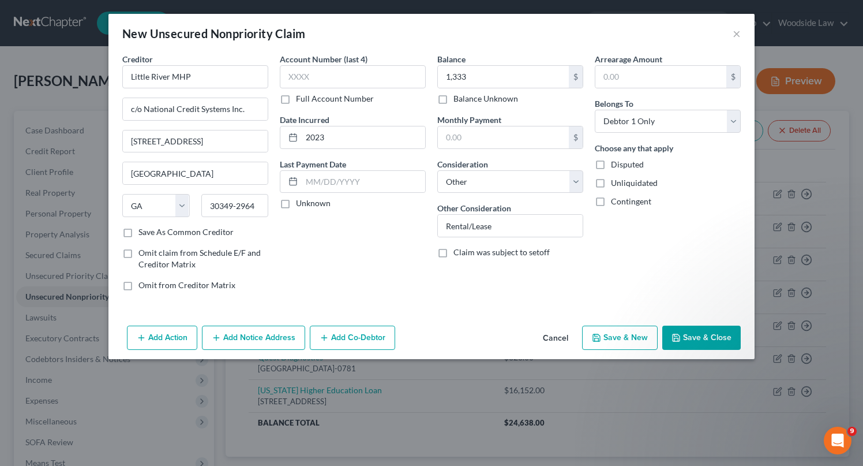
click at [627, 337] on button "Save & New" at bounding box center [620, 338] width 76 height 24
select select "2"
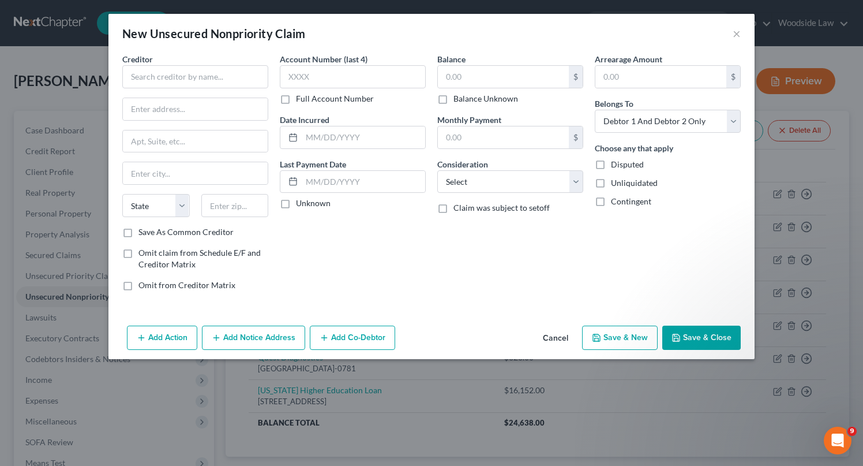
type input "1,333.00"
type input "0.00"
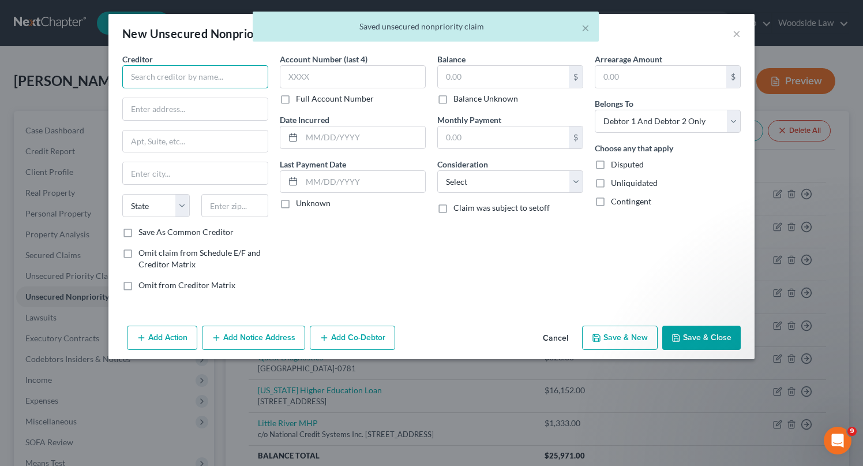
click at [173, 78] on input "text" at bounding box center [195, 76] width 146 height 23
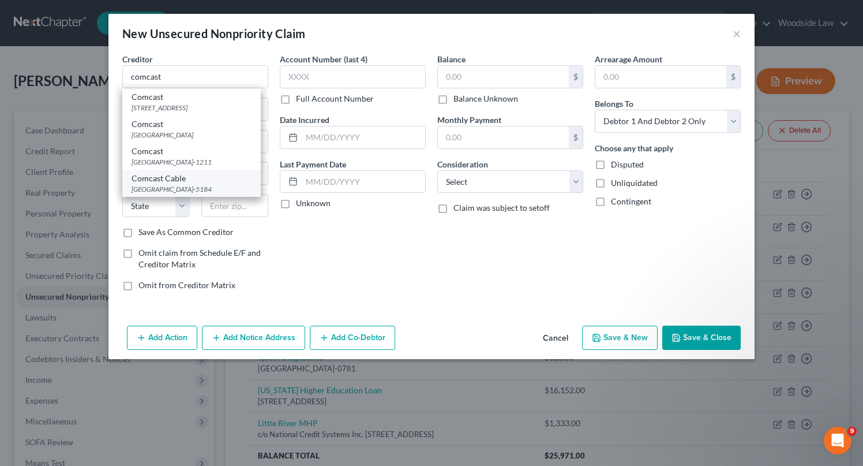
click at [212, 189] on div "[GEOGRAPHIC_DATA]-5184" at bounding box center [192, 189] width 120 height 10
type input "Comcast Cable"
type input "PO Box 105184"
type input "[GEOGRAPHIC_DATA]"
select select "10"
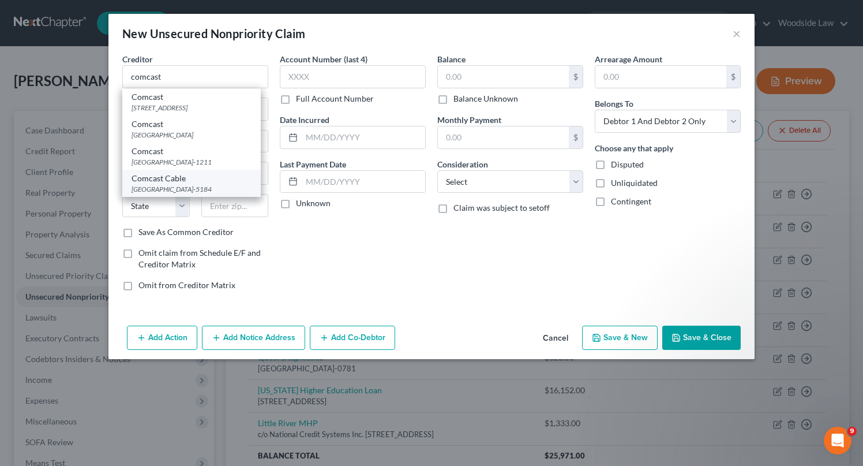
type input "30348-5184"
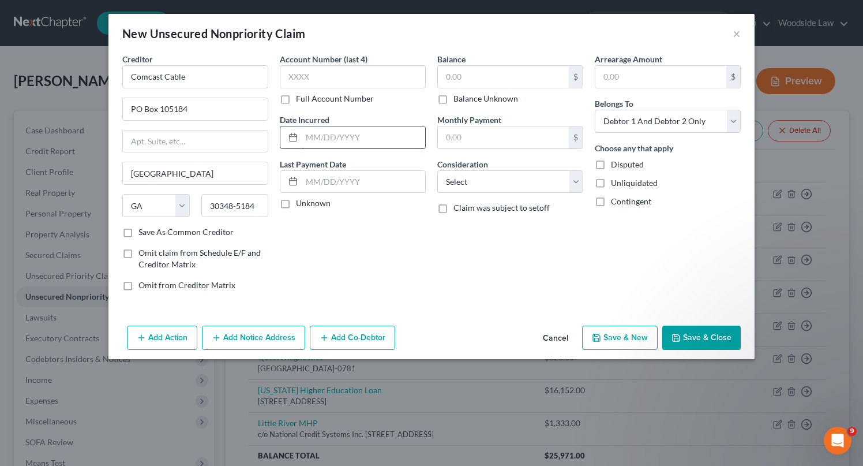
click at [379, 139] on input "text" at bounding box center [364, 137] width 124 height 22
type input "2023"
click at [468, 73] on input "text" at bounding box center [503, 77] width 131 height 22
type input "315"
click at [523, 182] on select "Select Cable / Satellite Services Collection Agency Credit Card Debt Debt Couns…" at bounding box center [511, 181] width 146 height 23
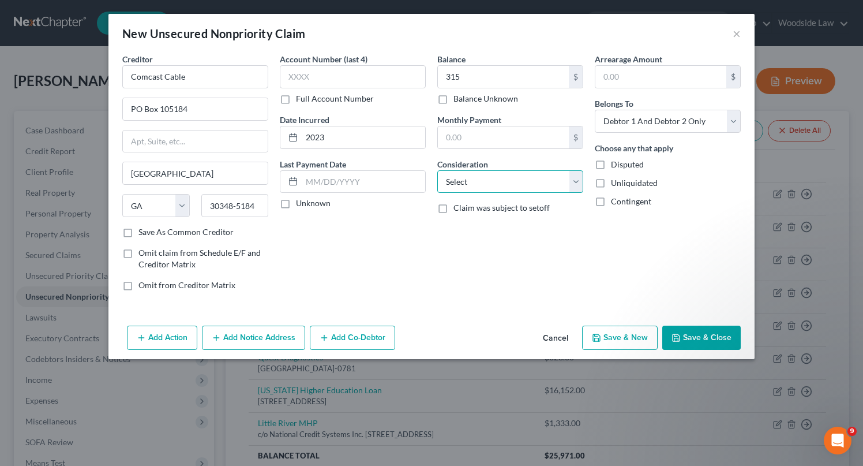
select select "0"
click at [438, 170] on select "Select Cable / Satellite Services Collection Agency Credit Card Debt Debt Couns…" at bounding box center [511, 181] width 146 height 23
click at [241, 335] on button "Add Notice Address" at bounding box center [253, 338] width 103 height 24
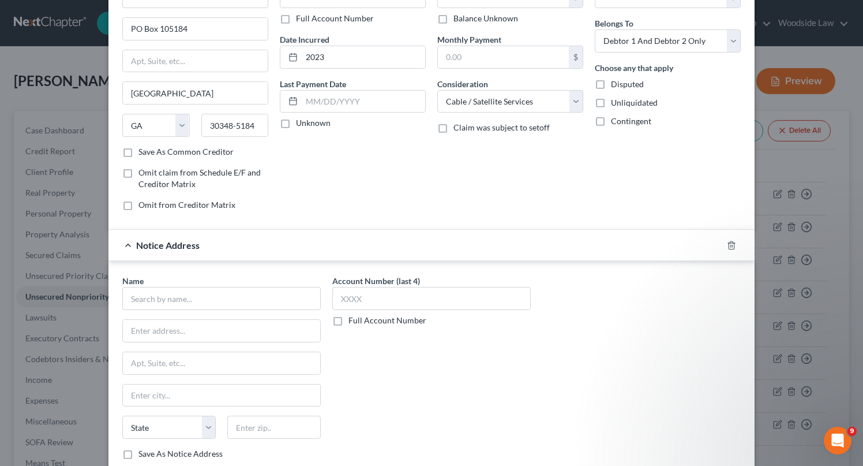
scroll to position [82, 0]
click at [220, 291] on input "text" at bounding box center [221, 296] width 199 height 23
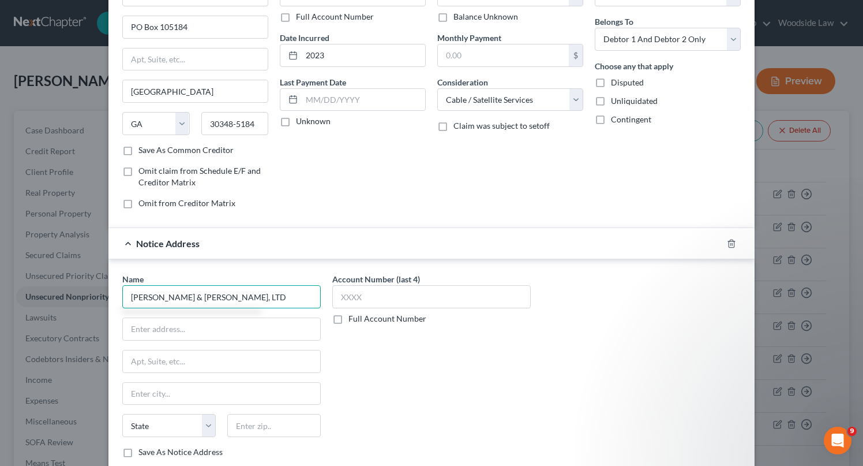
type input "[PERSON_NAME] & [PERSON_NAME], LTD"
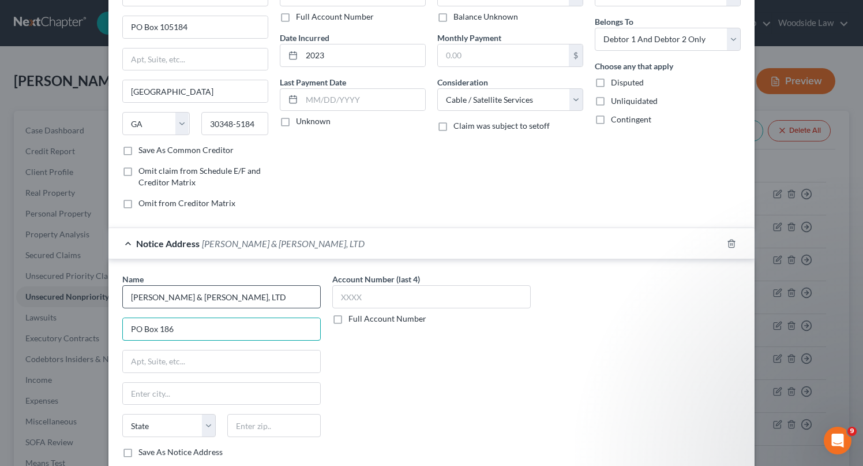
type input "PO Box 186"
type input "60690"
type input "[GEOGRAPHIC_DATA]"
select select "14"
click at [605, 382] on div "Name * [PERSON_NAME] & [PERSON_NAME], LTD [GEOGRAPHIC_DATA][US_STATE] AZ CA CO …" at bounding box center [432, 370] width 630 height 194
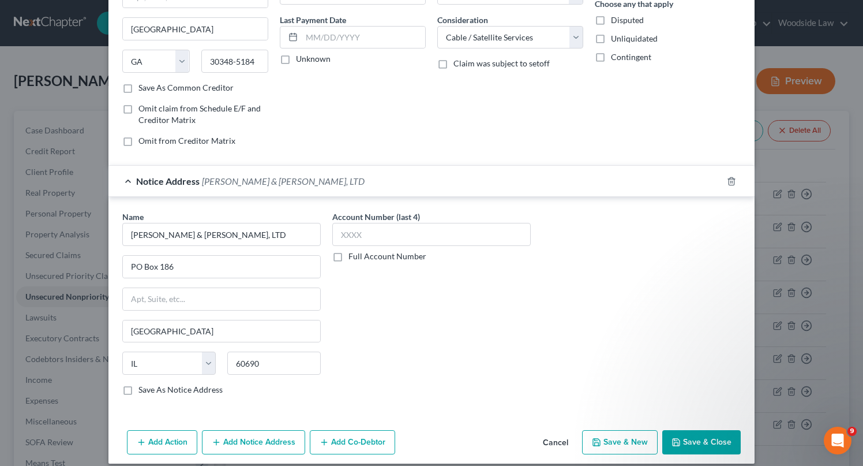
scroll to position [156, 0]
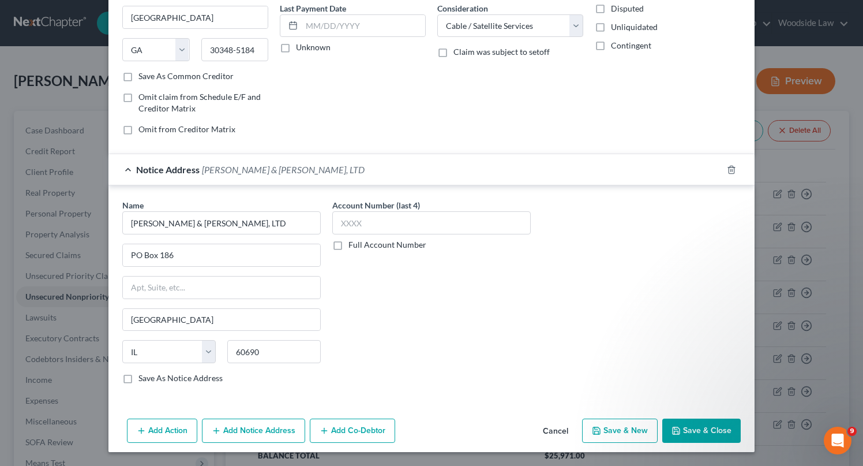
click at [629, 433] on button "Save & New" at bounding box center [620, 430] width 76 height 24
select select "2"
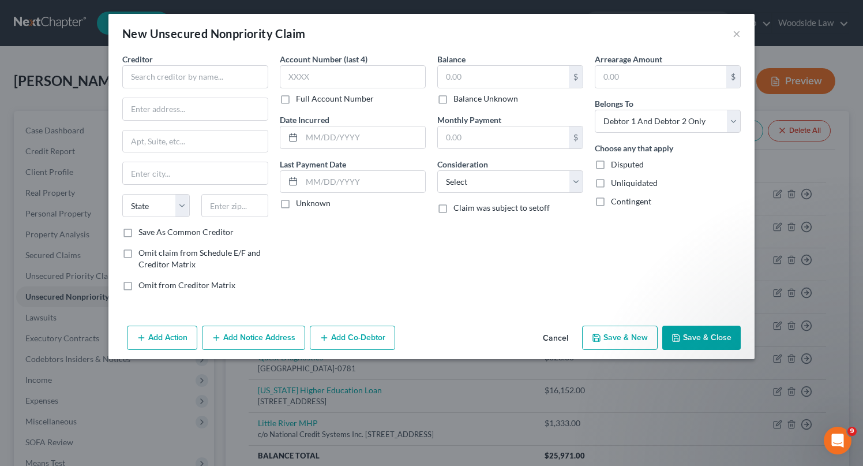
type input "315.00"
type input "0.00"
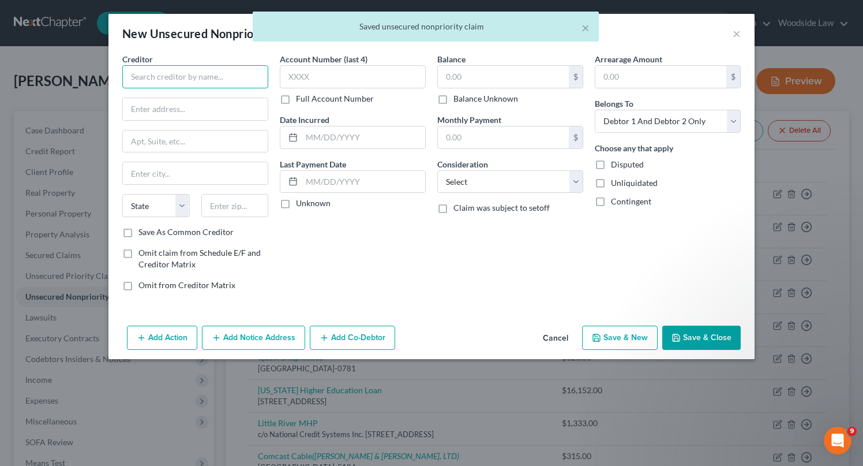
click at [185, 69] on input "text" at bounding box center [195, 76] width 146 height 23
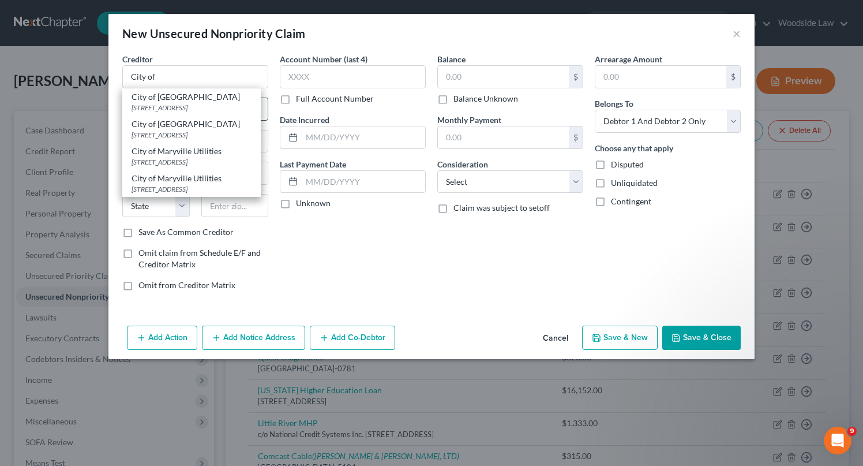
click at [212, 103] on div "[STREET_ADDRESS]" at bounding box center [192, 108] width 120 height 10
type input "City of [GEOGRAPHIC_DATA]"
type input "[STREET_ADDRESS]"
type input "Alcoa"
select select "44"
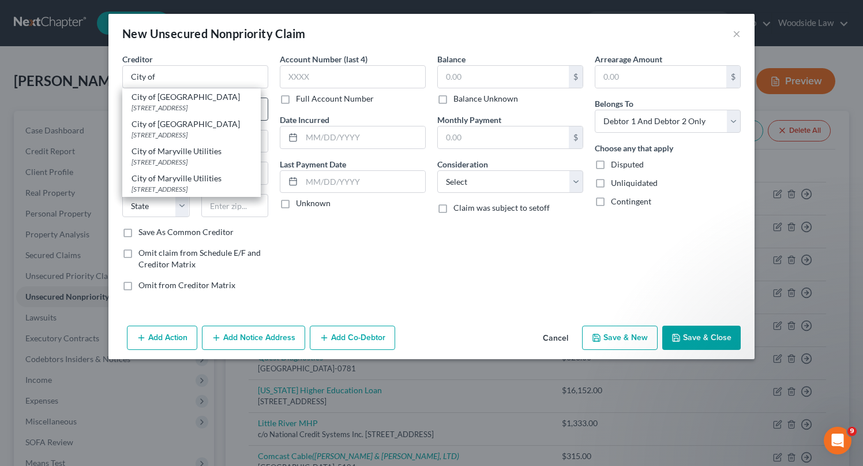
type input "37701"
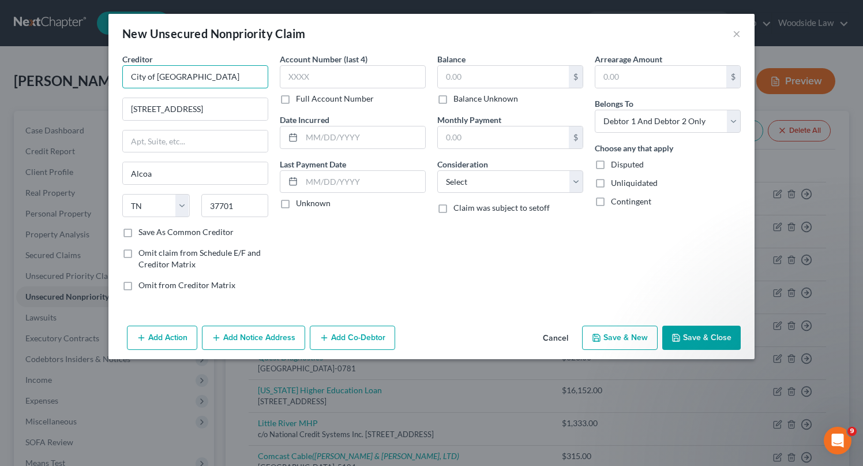
click at [212, 72] on input "City of [GEOGRAPHIC_DATA]" at bounding box center [195, 76] width 146 height 23
type input "City of Alcoa Utilities"
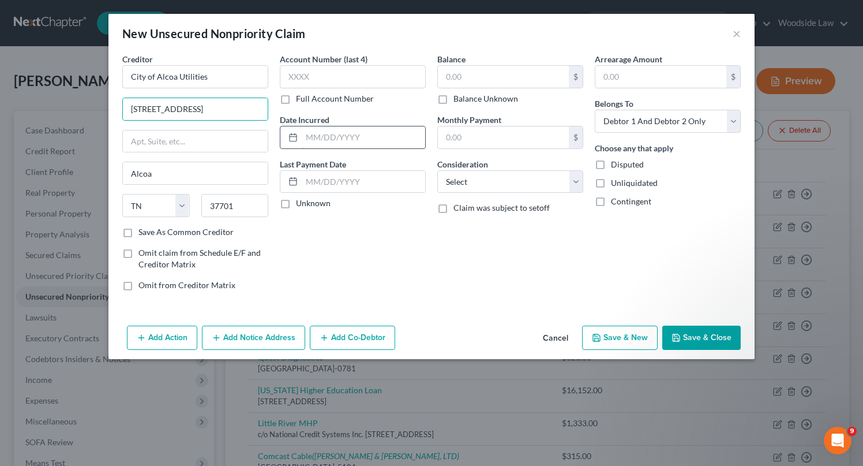
click at [375, 143] on input "text" at bounding box center [364, 137] width 124 height 22
type input "2022"
click at [463, 78] on input "text" at bounding box center [503, 77] width 131 height 22
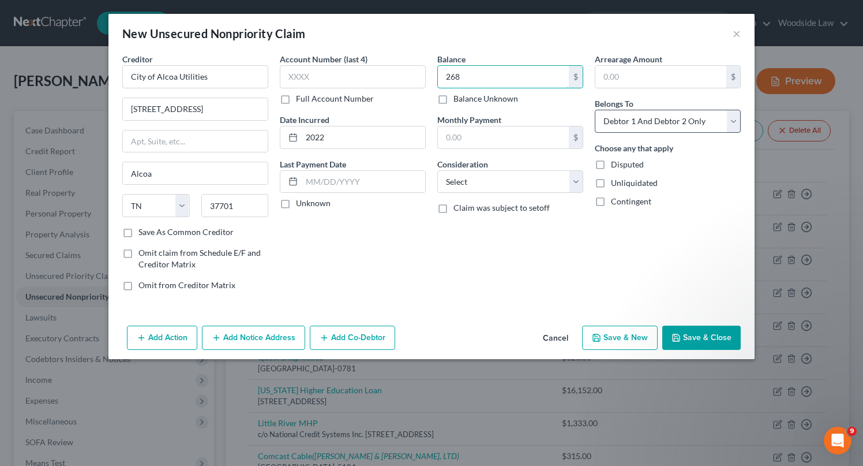
type input "268"
click at [647, 119] on select "Select Debtor 1 Only Debtor 2 Only Debtor 1 And Debtor 2 Only At Least One Of T…" at bounding box center [668, 121] width 146 height 23
select select "0"
click at [595, 110] on select "Select Debtor 1 Only Debtor 2 Only Debtor 1 And Debtor 2 Only At Least One Of T…" at bounding box center [668, 121] width 146 height 23
click at [259, 335] on button "Add Notice Address" at bounding box center [253, 338] width 103 height 24
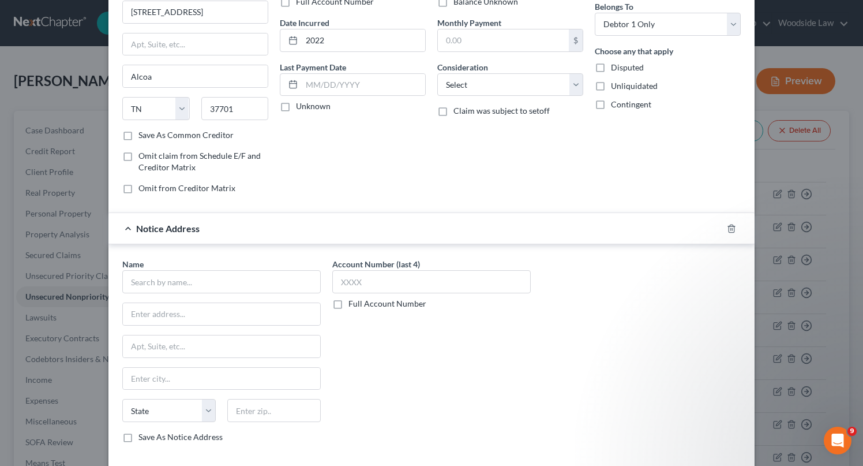
scroll to position [156, 0]
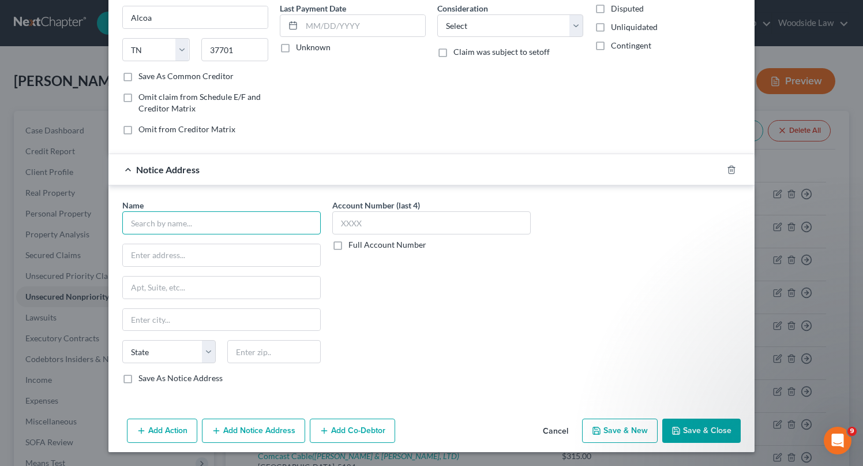
click at [201, 220] on input "text" at bounding box center [221, 222] width 199 height 23
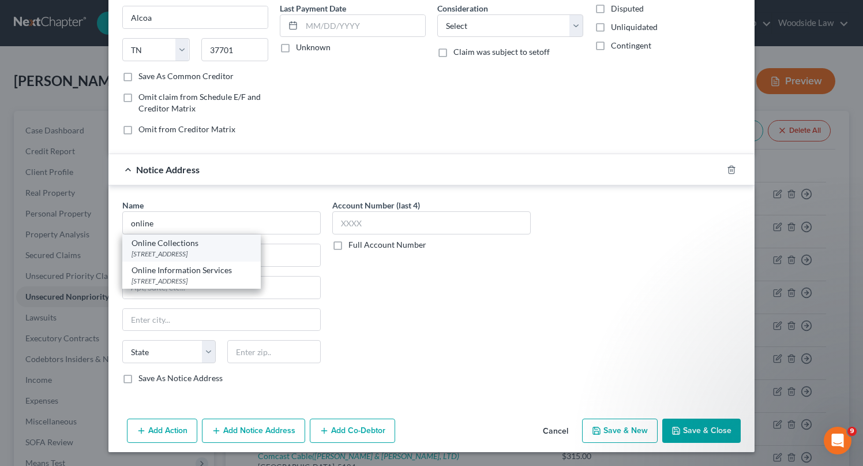
click at [200, 246] on div "Online Collections" at bounding box center [192, 243] width 120 height 12
type input "Online Collections"
type input "PO Box 1489"
type input "[GEOGRAPHIC_DATA]"
select select "28"
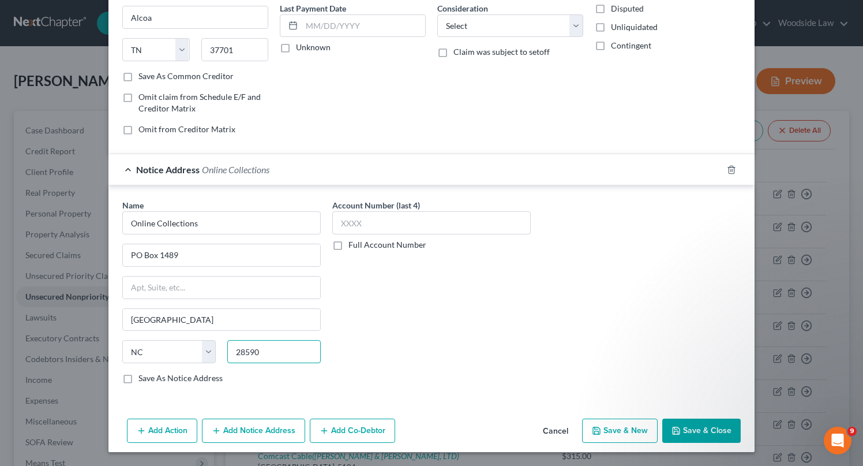
click at [280, 353] on input "28590" at bounding box center [274, 351] width 94 height 23
type input "28590-1489"
click at [219, 231] on input "Online Collections" at bounding box center [221, 222] width 199 height 23
click at [705, 431] on button "Save & Close" at bounding box center [702, 430] width 78 height 24
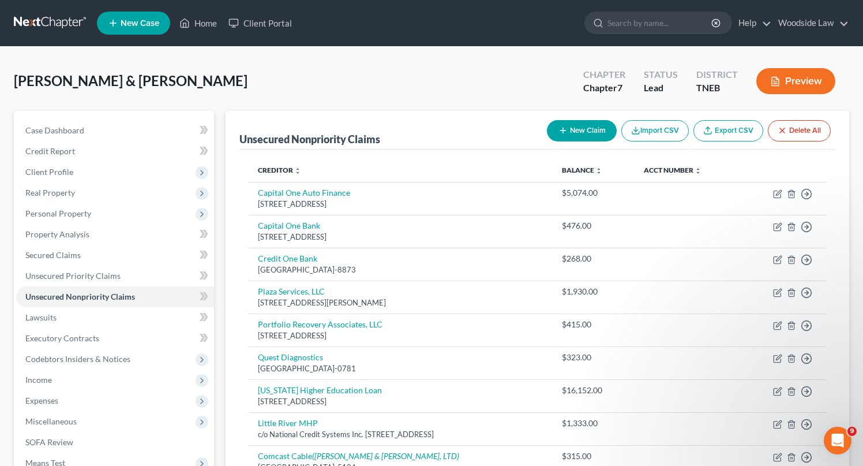
click at [582, 128] on button "New Claim" at bounding box center [582, 130] width 70 height 21
select select "2"
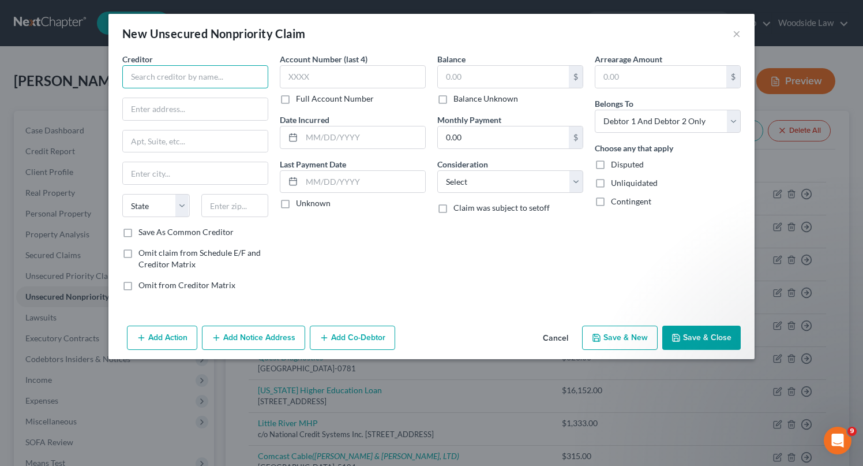
click at [251, 73] on input "text" at bounding box center [195, 76] width 146 height 23
type input "DFAS-CL"
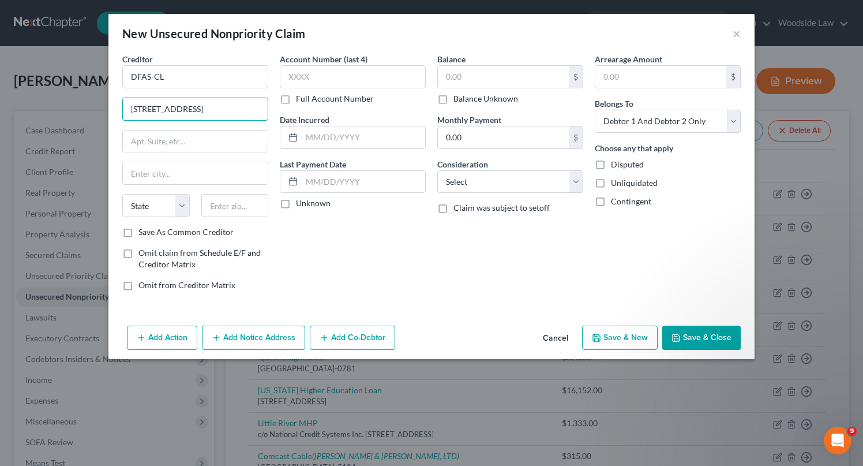
type input "[STREET_ADDRESS]"
type input "44199"
type input "[GEOGRAPHIC_DATA]"
select select "36"
click at [383, 128] on input "text" at bounding box center [364, 137] width 124 height 22
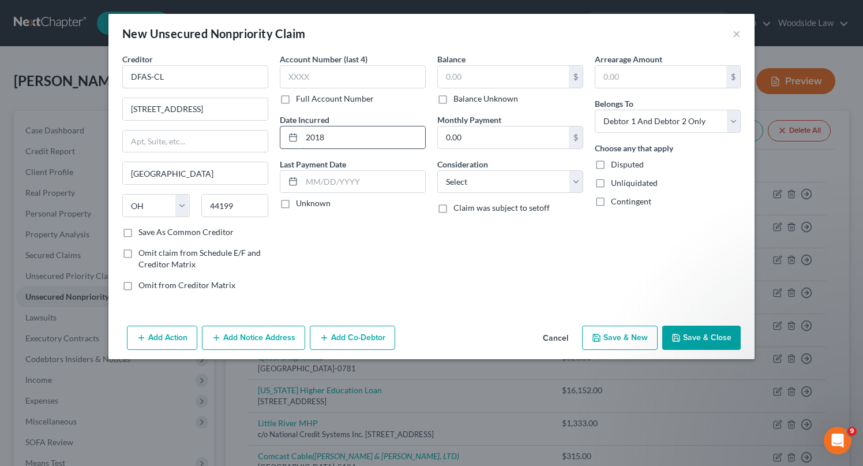
type input "2018"
click at [500, 81] on input "text" at bounding box center [503, 77] width 131 height 22
type input "3,555"
click at [514, 176] on select "Select Cable / Satellite Services Collection Agency Credit Card Debt Debt Couns…" at bounding box center [511, 181] width 146 height 23
select select "10"
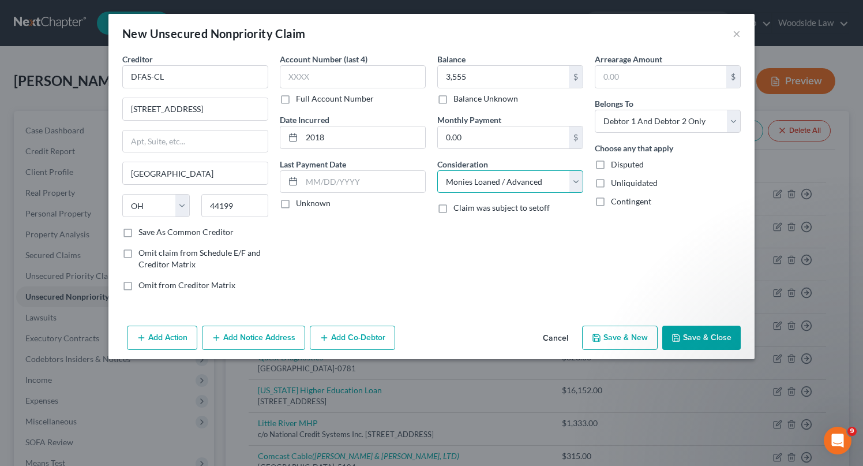
click at [438, 170] on select "Select Cable / Satellite Services Collection Agency Credit Card Debt Debt Couns…" at bounding box center [511, 181] width 146 height 23
click at [247, 332] on button "Add Notice Address" at bounding box center [253, 338] width 103 height 24
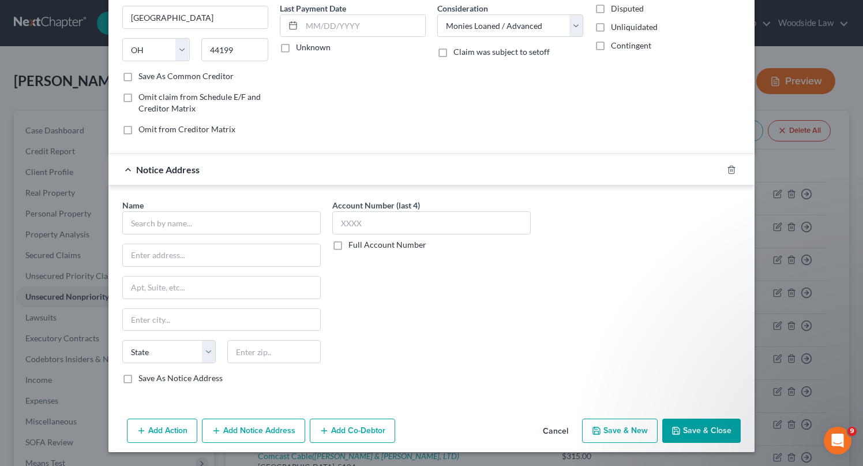
scroll to position [154, 0]
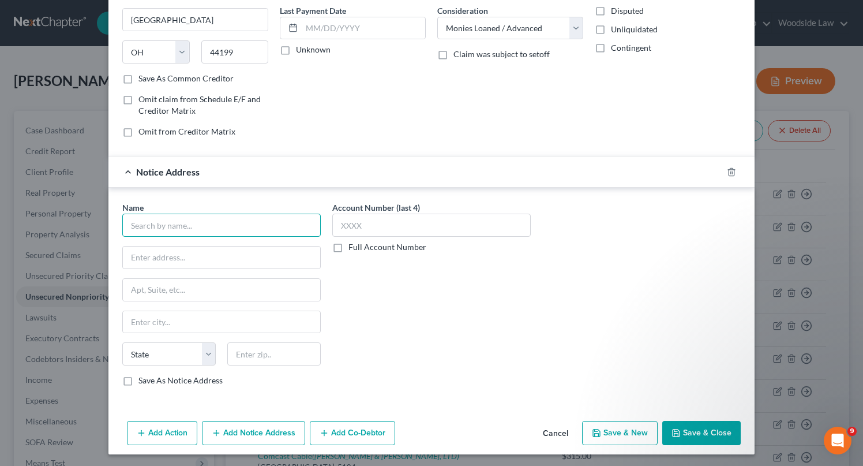
click at [211, 216] on input "text" at bounding box center [221, 225] width 199 height 23
type input "DFAS"
type input "Attention: Bankruptcy"
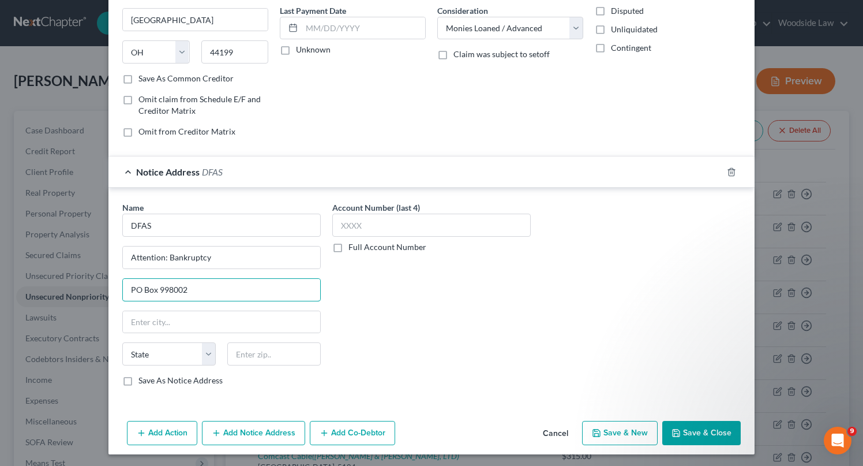
type input "PO Box 998002"
type input "44199"
type input "[GEOGRAPHIC_DATA]"
select select "36"
click at [294, 354] on input "44199" at bounding box center [274, 353] width 94 height 23
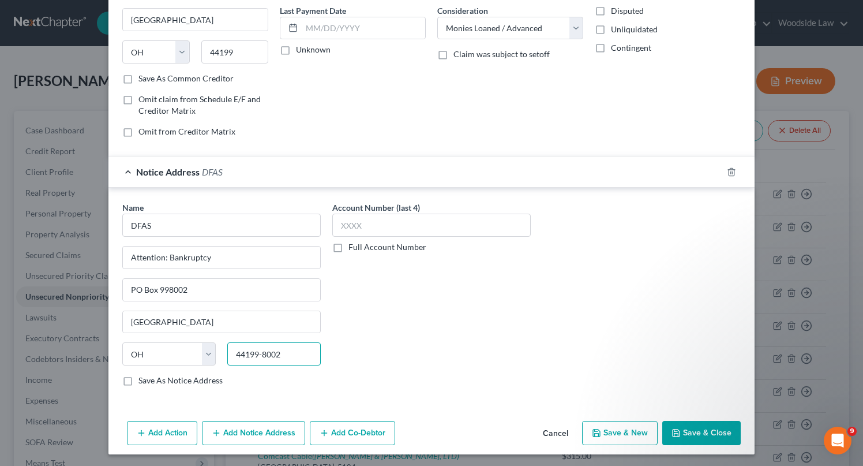
type input "44199-8002"
click at [139, 382] on label "Save As Notice Address" at bounding box center [181, 381] width 84 height 12
click at [143, 382] on input "Save As Notice Address" at bounding box center [147, 379] width 8 height 8
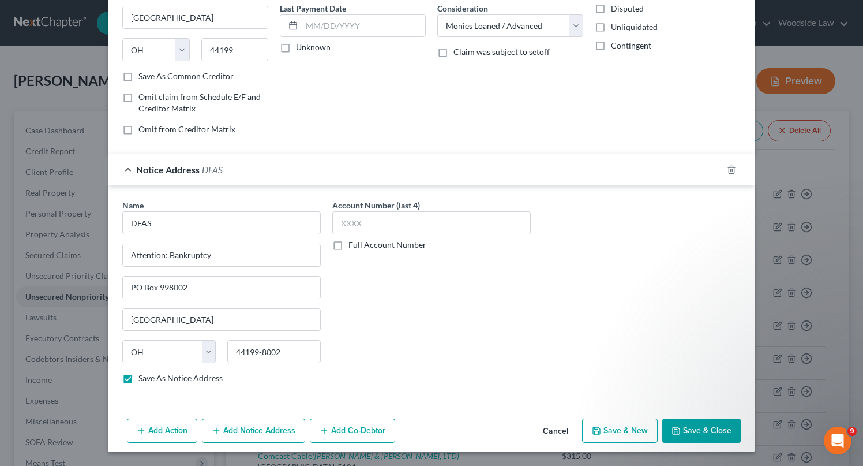
click at [699, 425] on button "Save & Close" at bounding box center [702, 430] width 78 height 24
checkbox input "false"
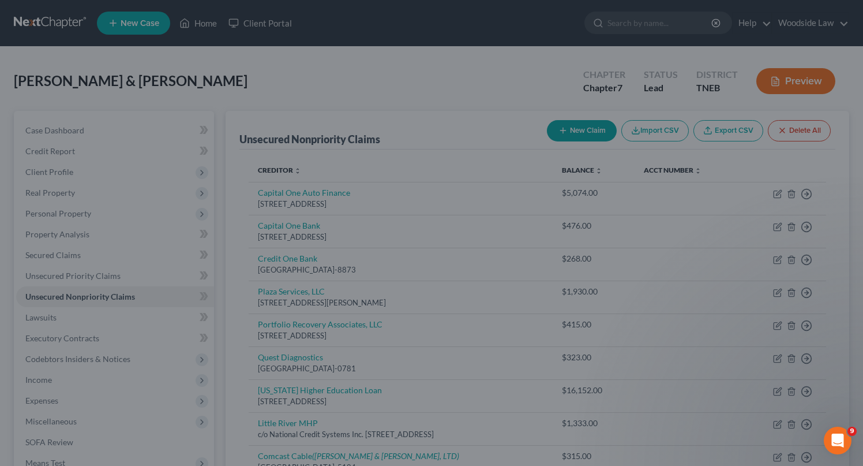
type input "3,555.00"
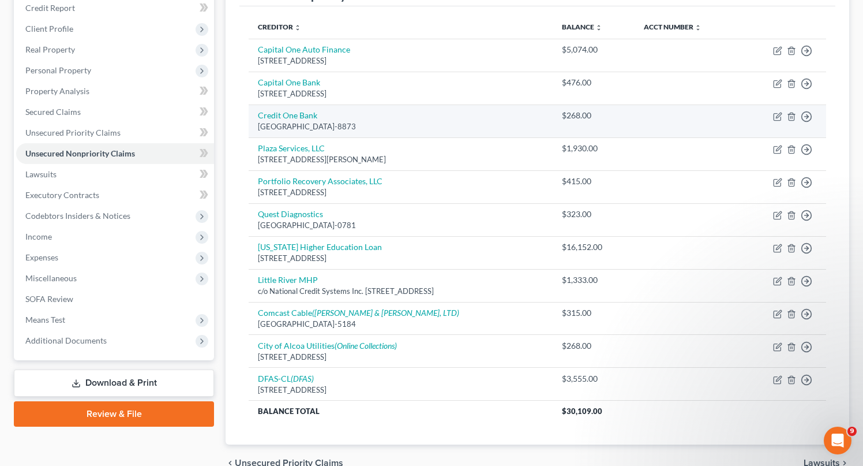
scroll to position [202, 0]
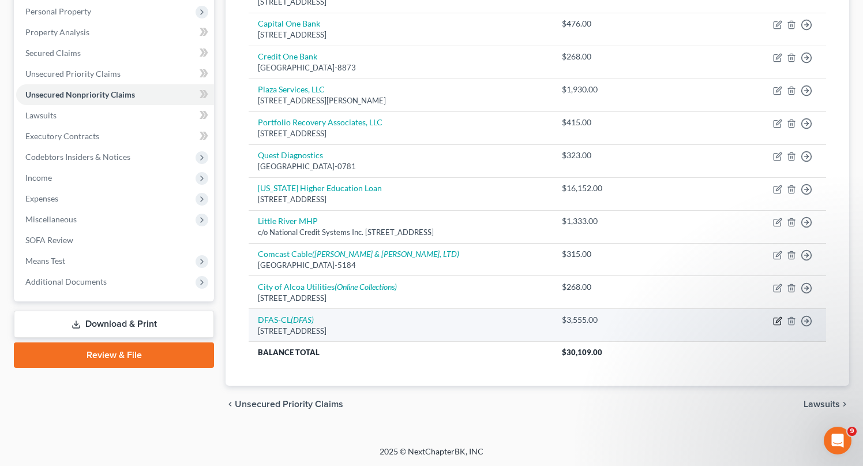
click at [776, 317] on icon "button" at bounding box center [777, 320] width 9 height 9
select select "36"
select select "10"
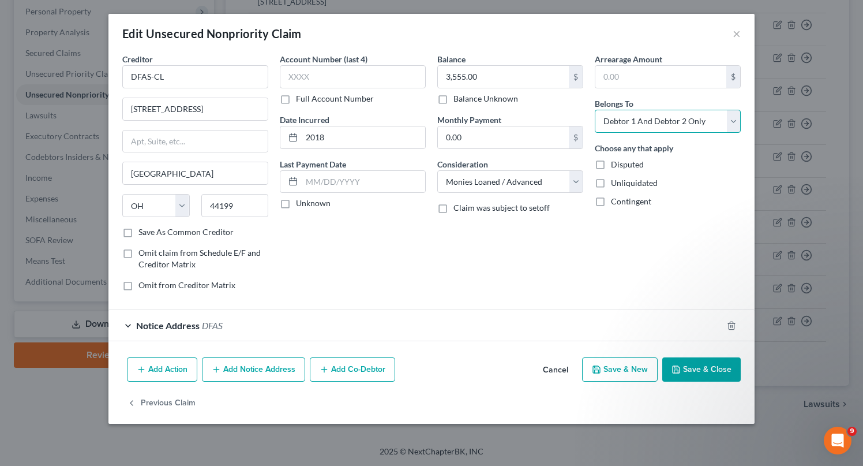
click at [697, 123] on select "Select Debtor 1 Only Debtor 2 Only Debtor 1 And Debtor 2 Only At Least One Of T…" at bounding box center [668, 121] width 146 height 23
select select "0"
click at [595, 110] on select "Select Debtor 1 Only Debtor 2 Only Debtor 1 And Debtor 2 Only At Least One Of T…" at bounding box center [668, 121] width 146 height 23
click at [716, 364] on button "Save & Close" at bounding box center [702, 369] width 78 height 24
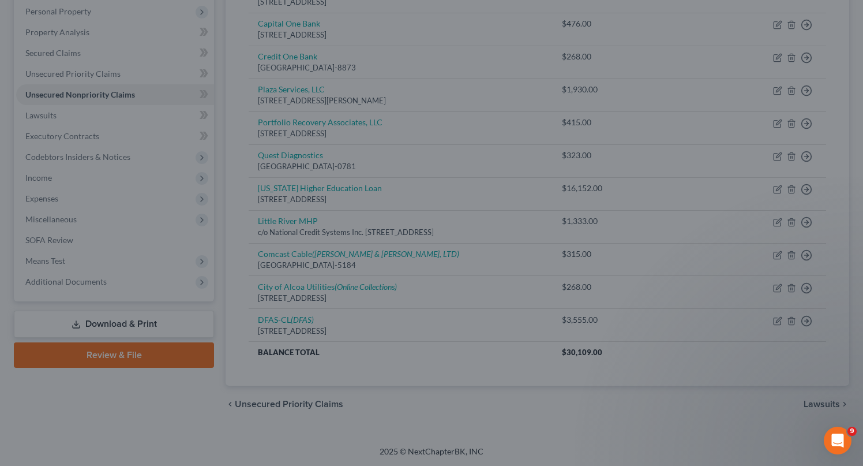
type input "0"
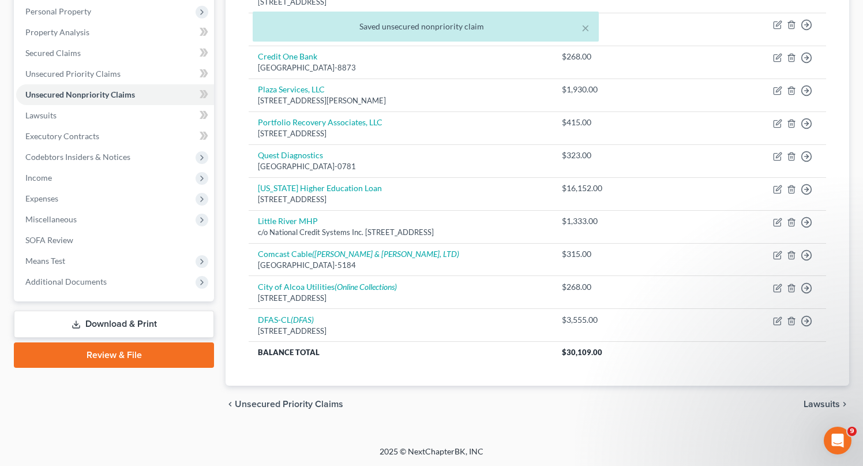
click at [316, 399] on span "Unsecured Priority Claims" at bounding box center [289, 403] width 109 height 9
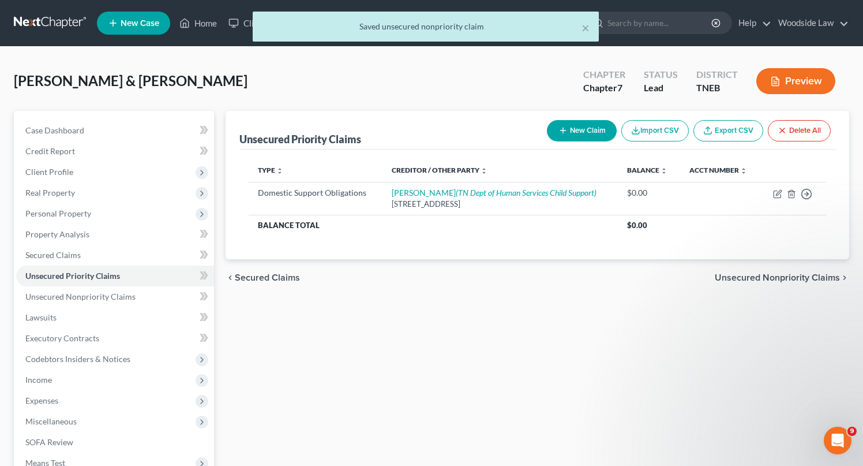
click at [802, 277] on span "Unsecured Nonpriority Claims" at bounding box center [777, 277] width 125 height 9
